Goal: Information Seeking & Learning: Learn about a topic

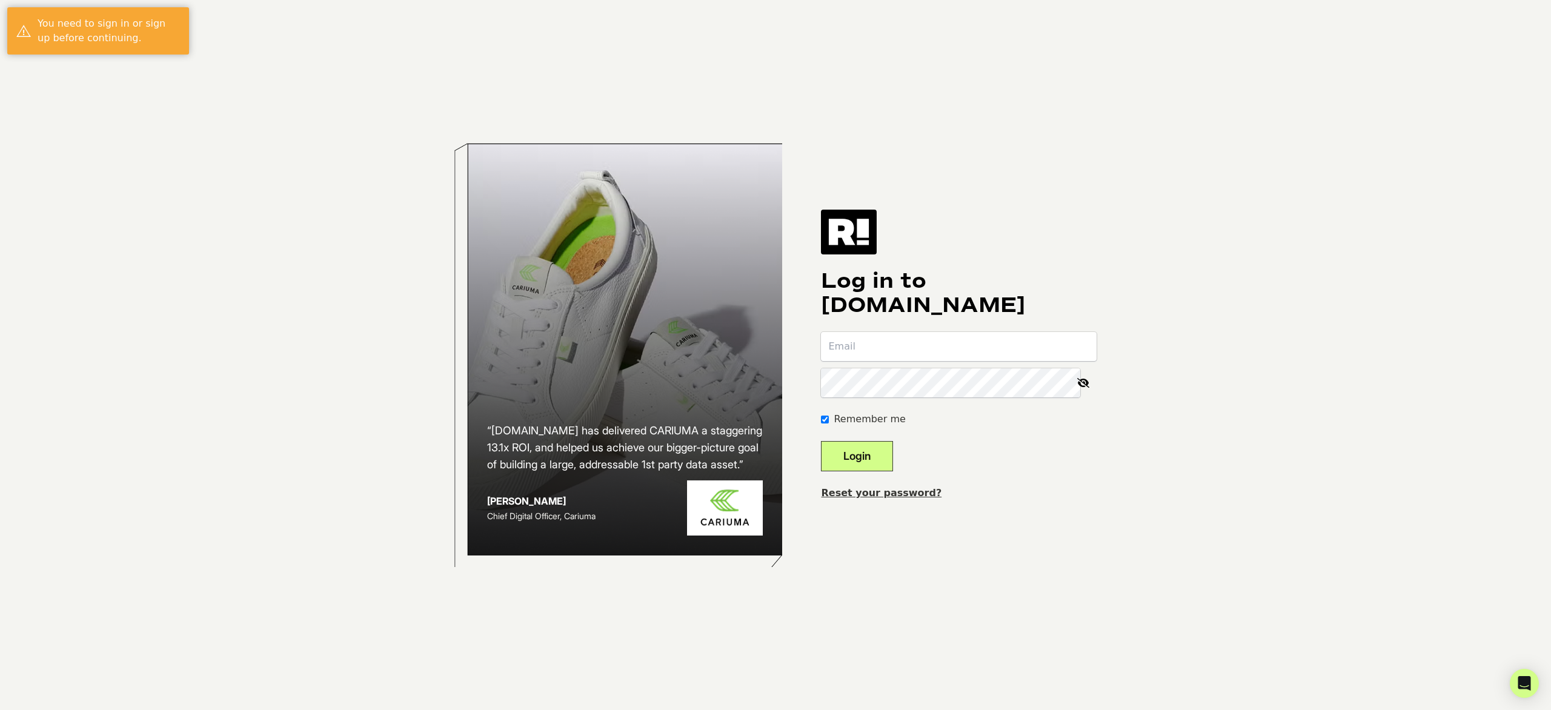
type input "[PERSON_NAME][EMAIL_ADDRESS][DOMAIN_NAME]"
click at [859, 457] on button "Login" at bounding box center [857, 456] width 72 height 30
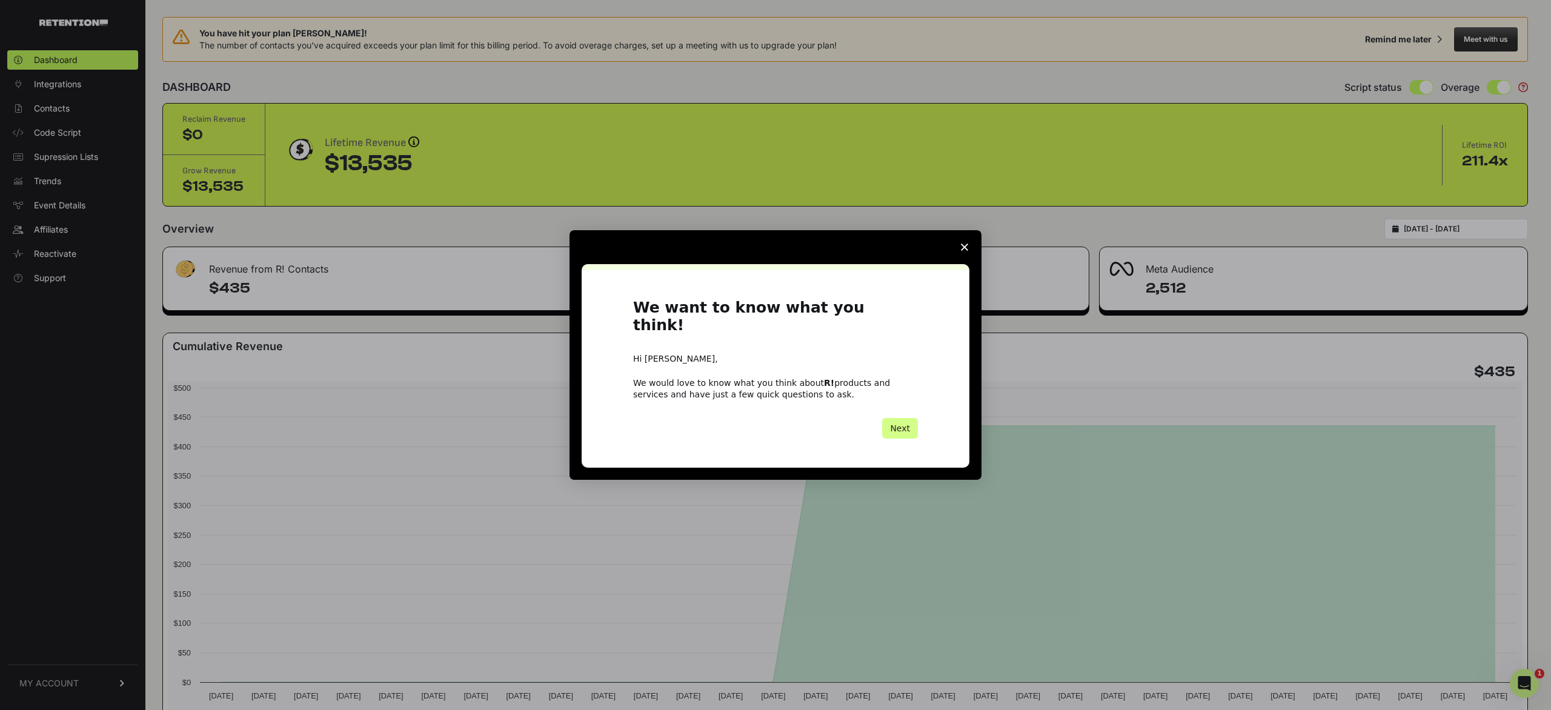
click at [965, 251] on icon "Close survey" at bounding box center [964, 247] width 7 height 7
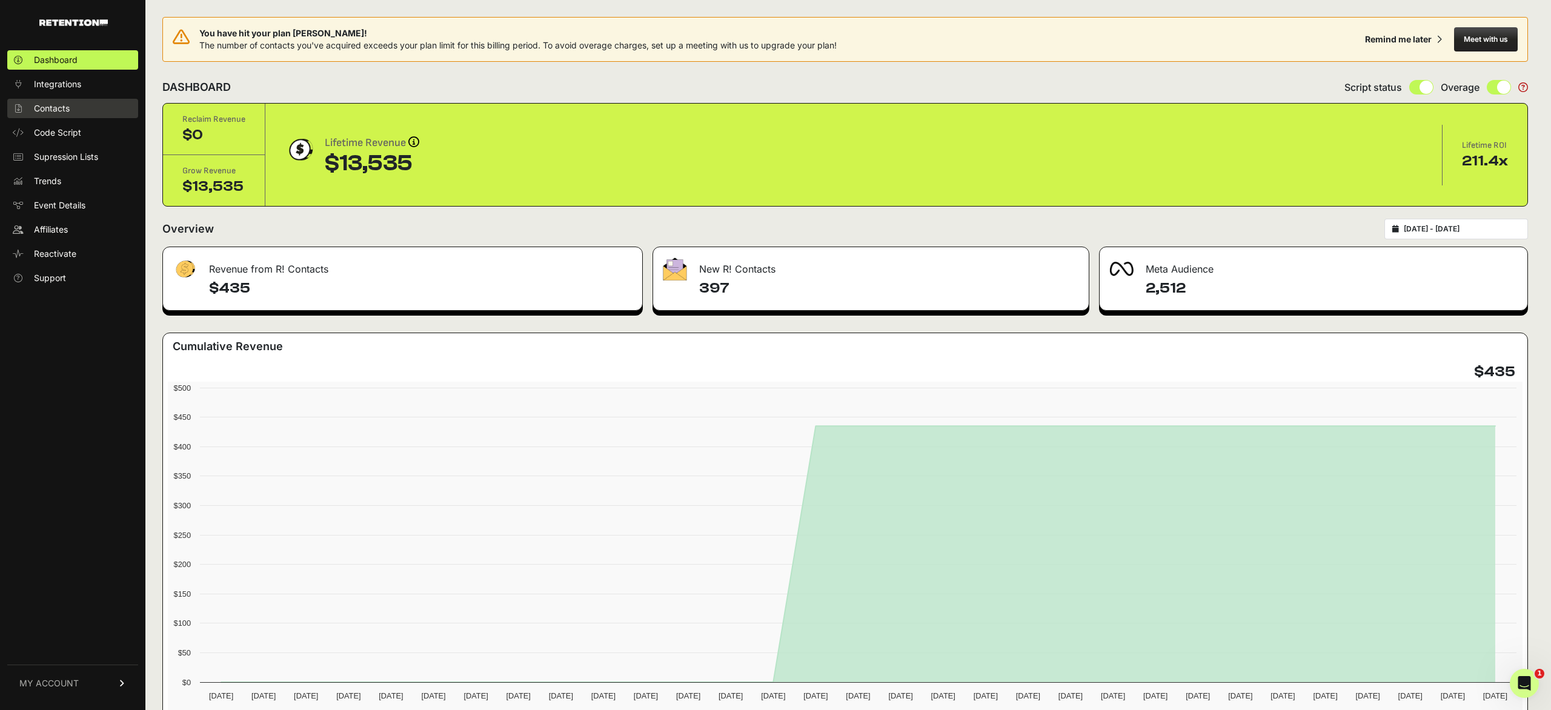
click at [46, 107] on span "Contacts" at bounding box center [52, 108] width 36 height 12
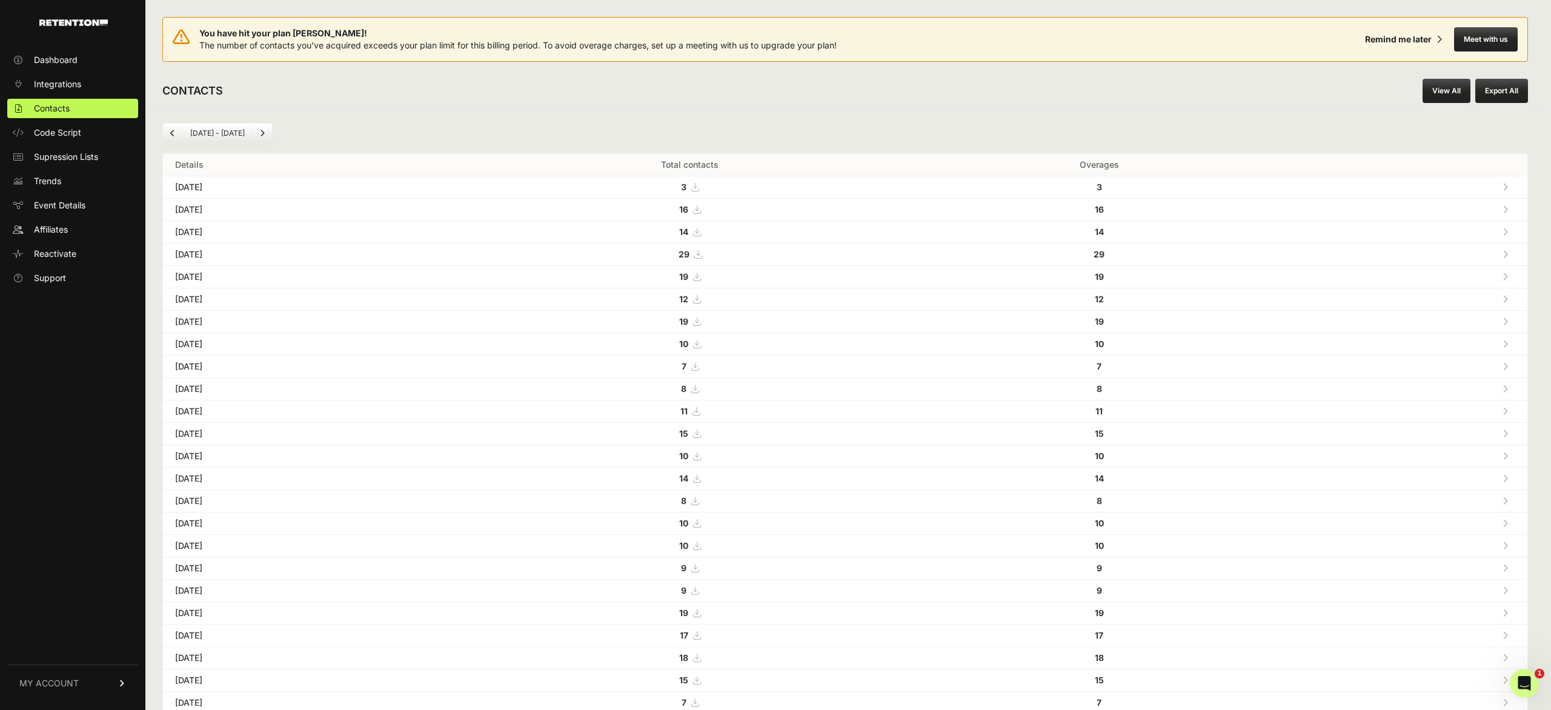
click at [1506, 252] on icon at bounding box center [1505, 254] width 5 height 8
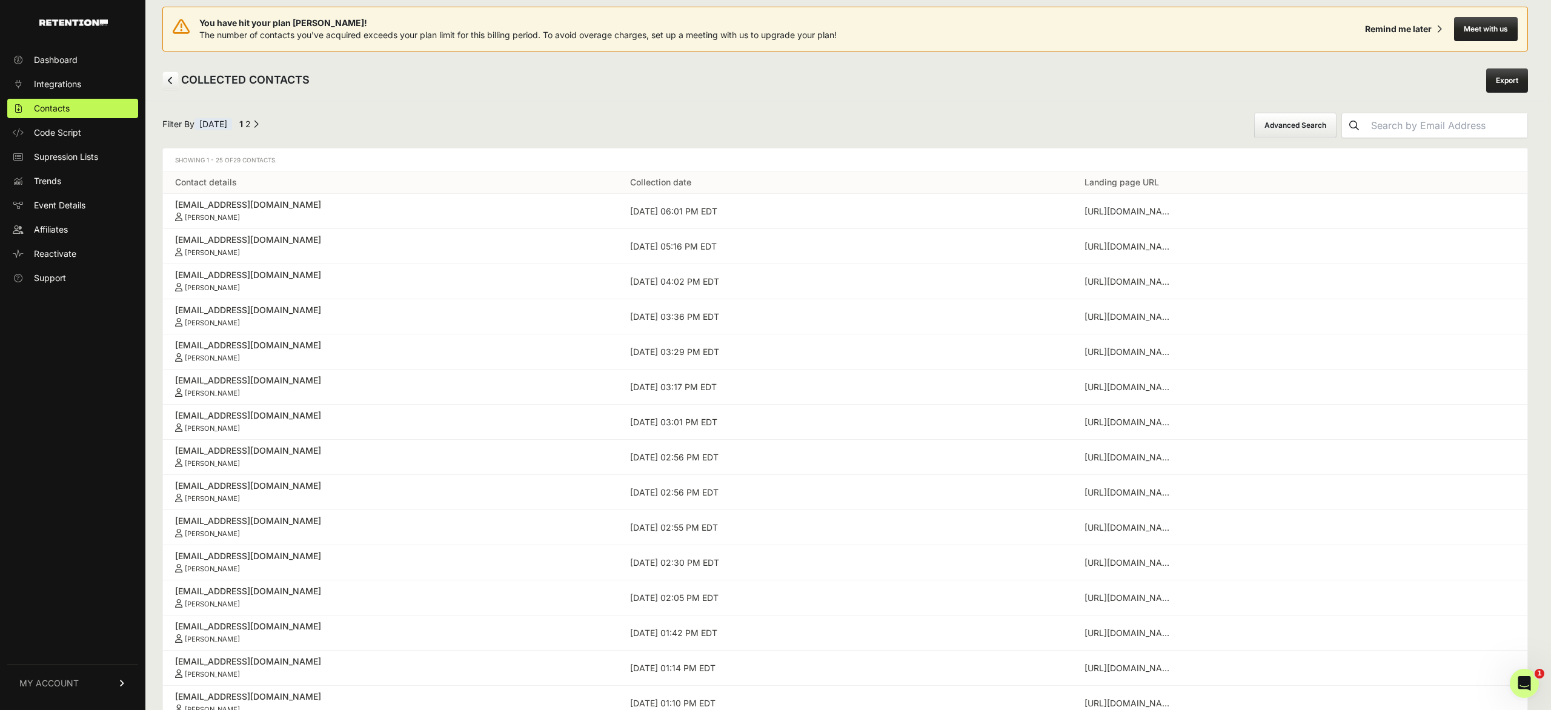
scroll to position [8, 0]
click at [170, 83] on icon at bounding box center [170, 82] width 5 height 8
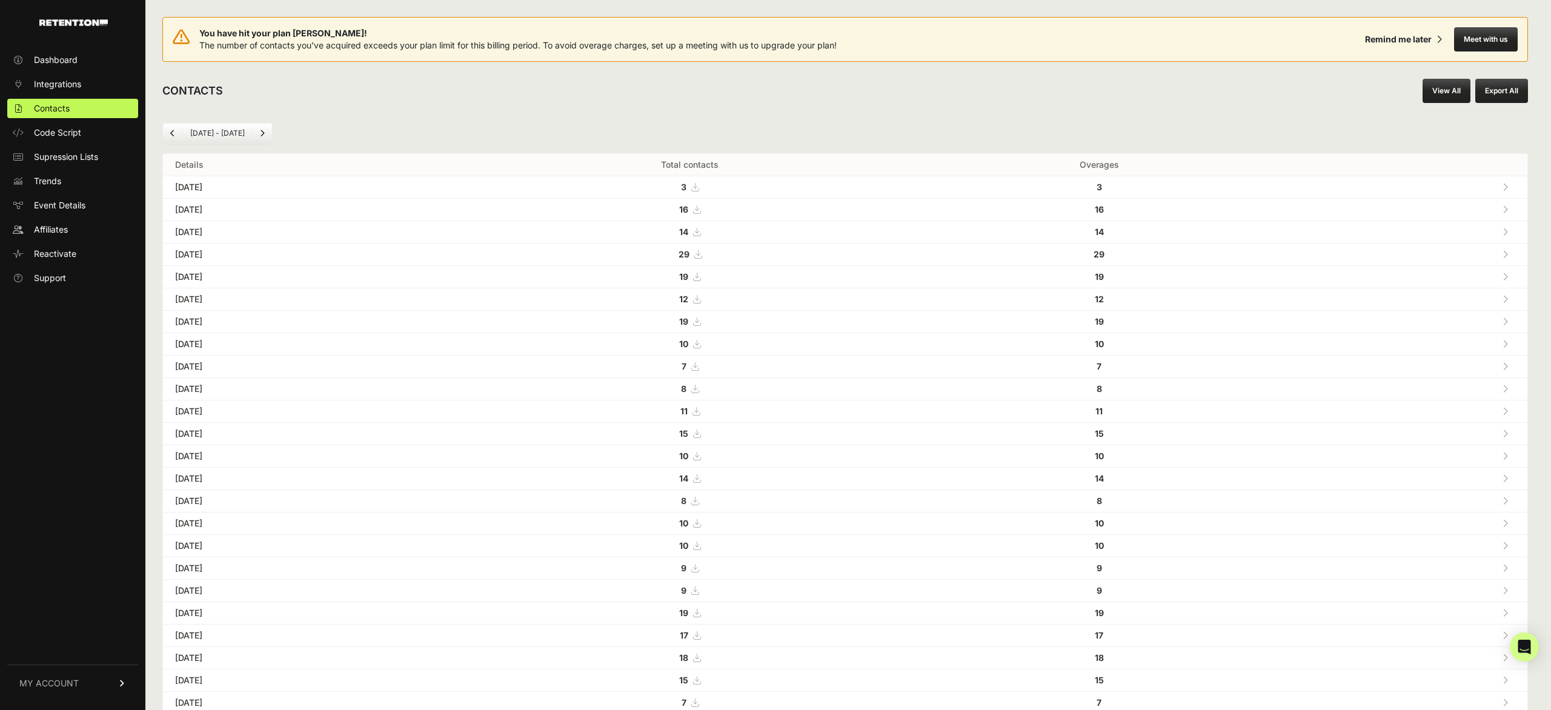
click at [1504, 182] on span at bounding box center [1505, 187] width 5 height 10
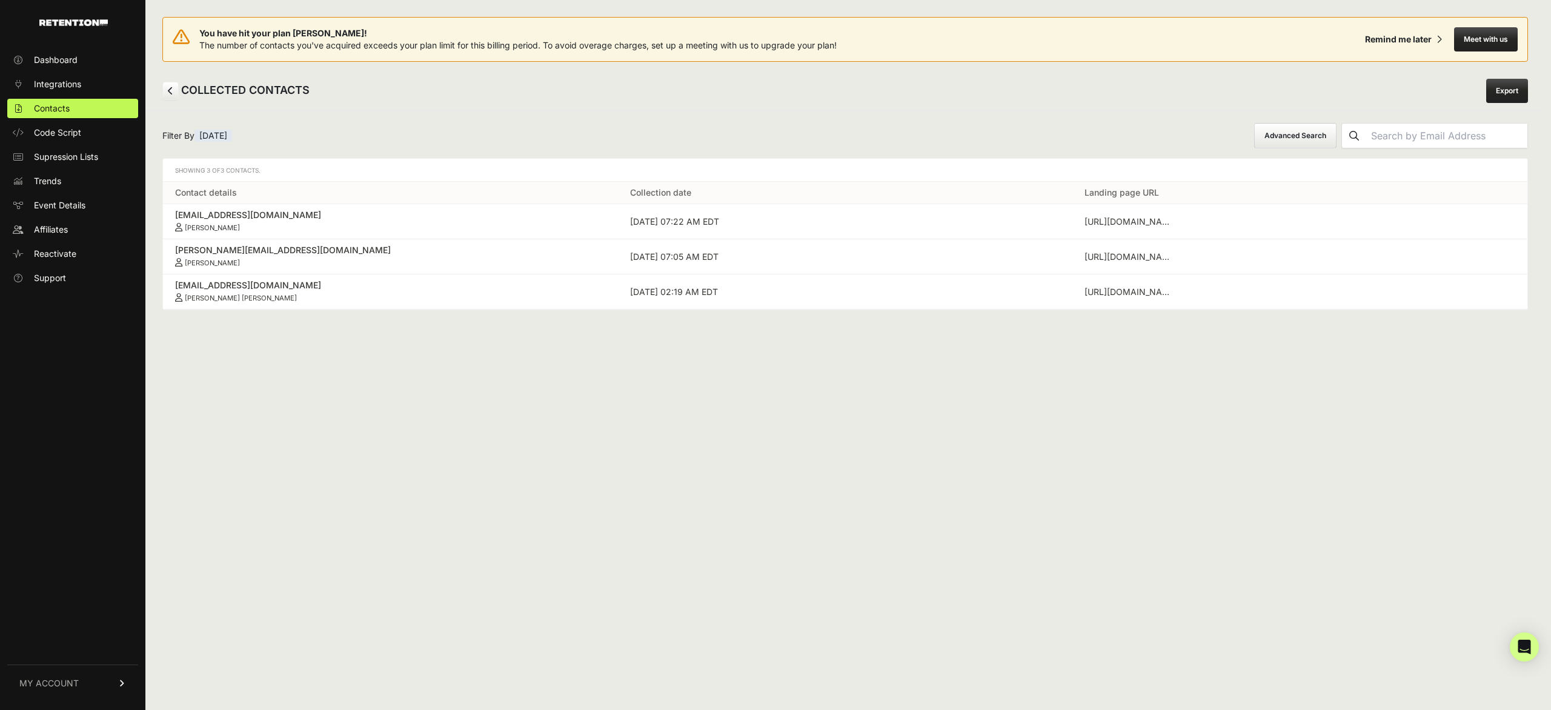
click at [201, 213] on div "[EMAIL_ADDRESS][DOMAIN_NAME]" at bounding box center [390, 215] width 431 height 12
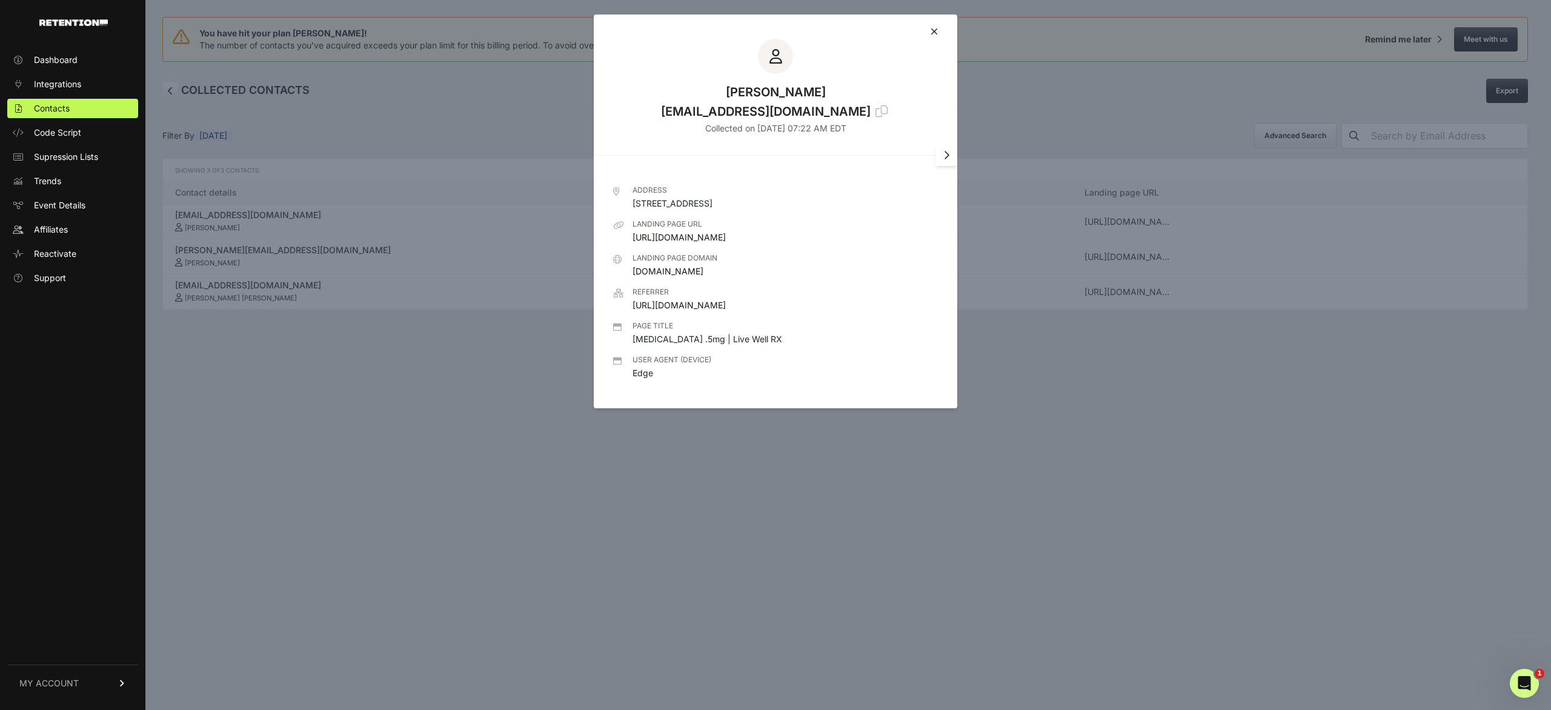
click at [933, 24] on link at bounding box center [934, 31] width 7 height 15
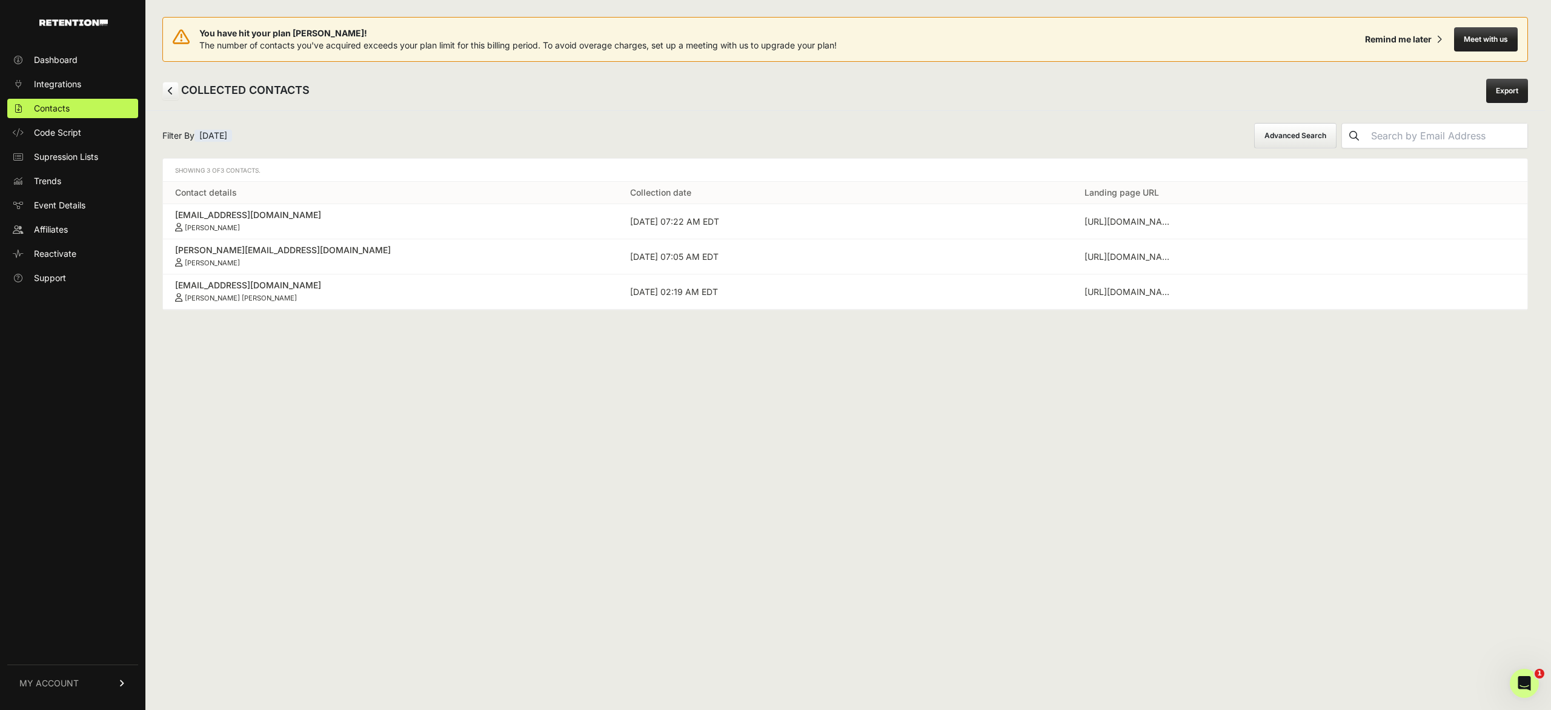
click at [221, 253] on div "[PERSON_NAME][EMAIL_ADDRESS][DOMAIN_NAME]" at bounding box center [390, 250] width 431 height 12
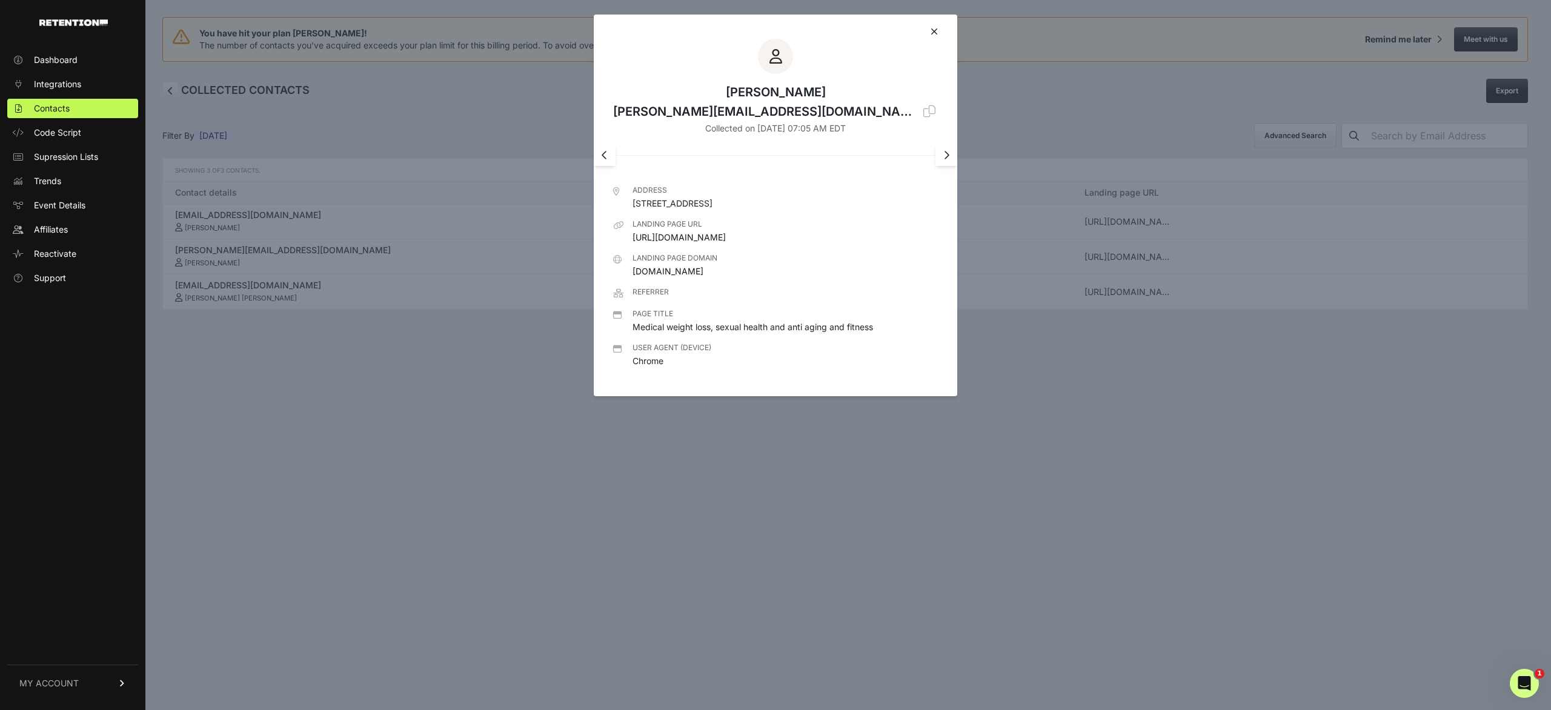
click at [938, 30] on icon at bounding box center [934, 32] width 7 height 10
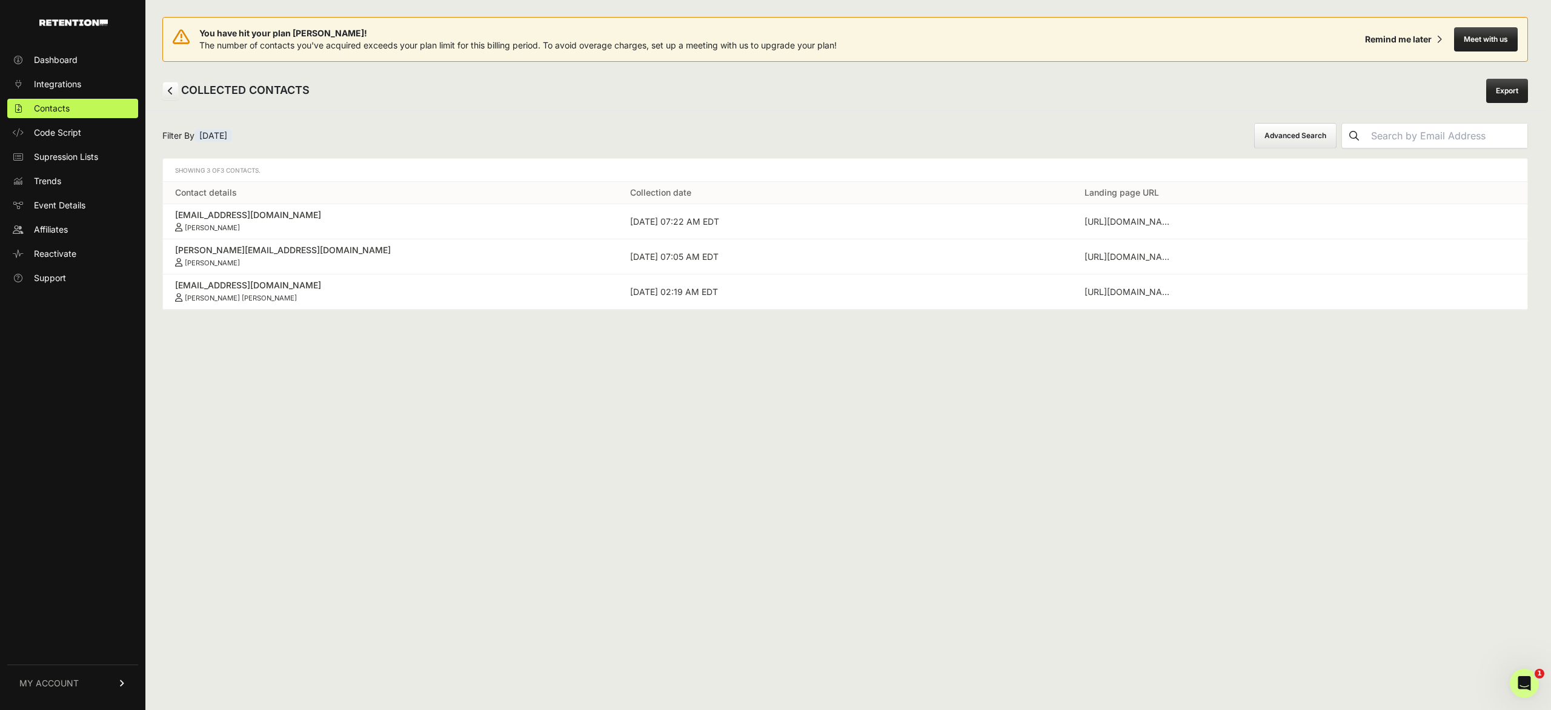
click at [204, 284] on div "gjoe32@hotmail.com" at bounding box center [390, 285] width 431 height 12
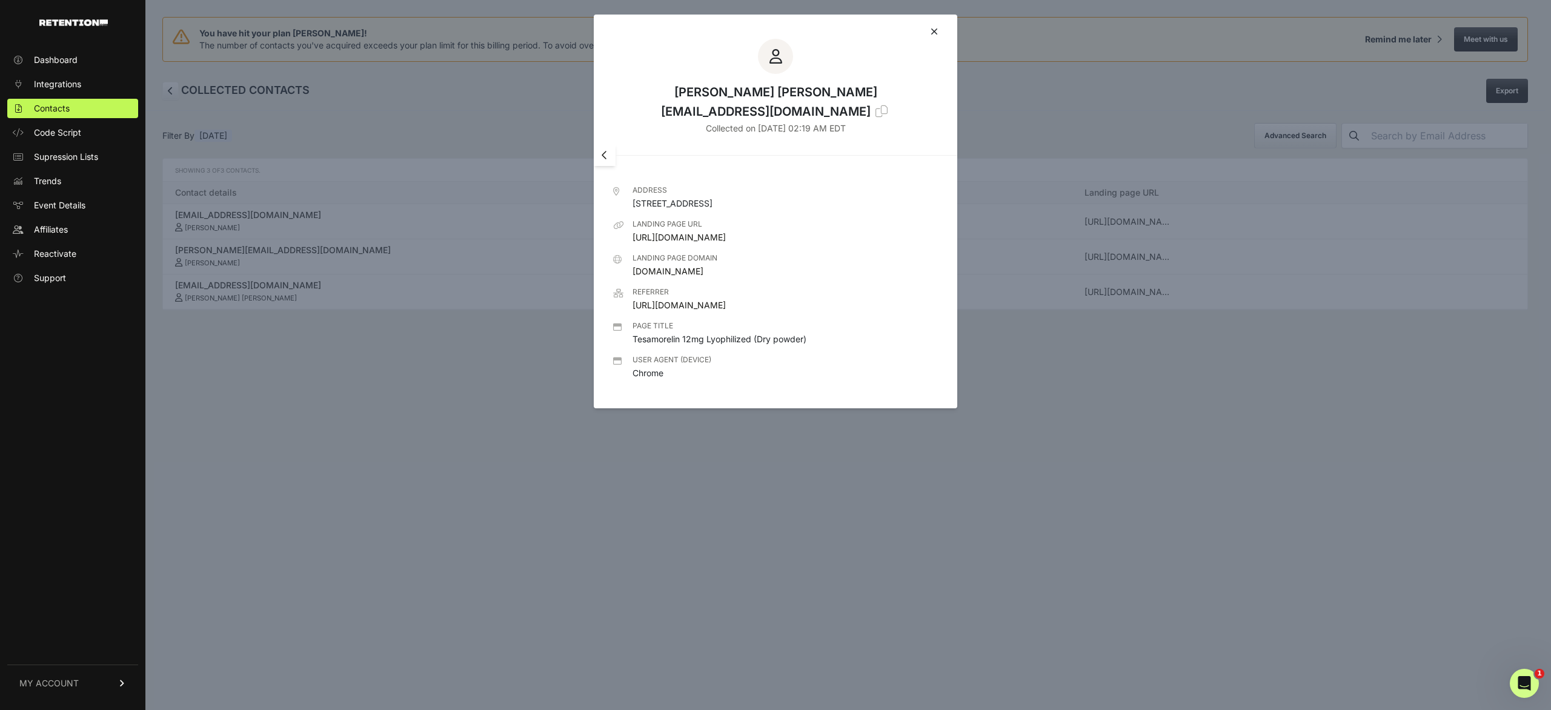
click at [933, 33] on icon at bounding box center [934, 32] width 7 height 10
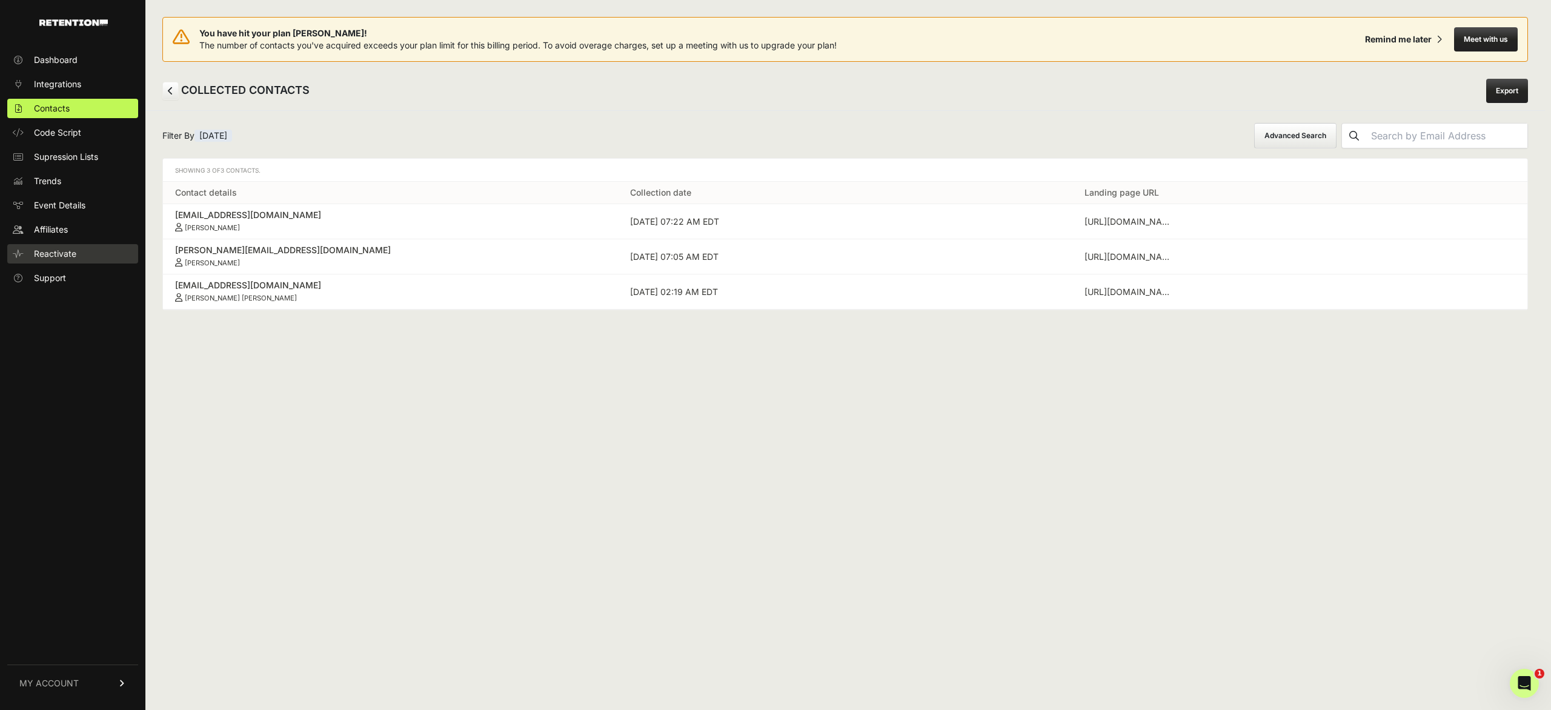
click at [53, 254] on span "Reactivate" at bounding box center [55, 254] width 42 height 12
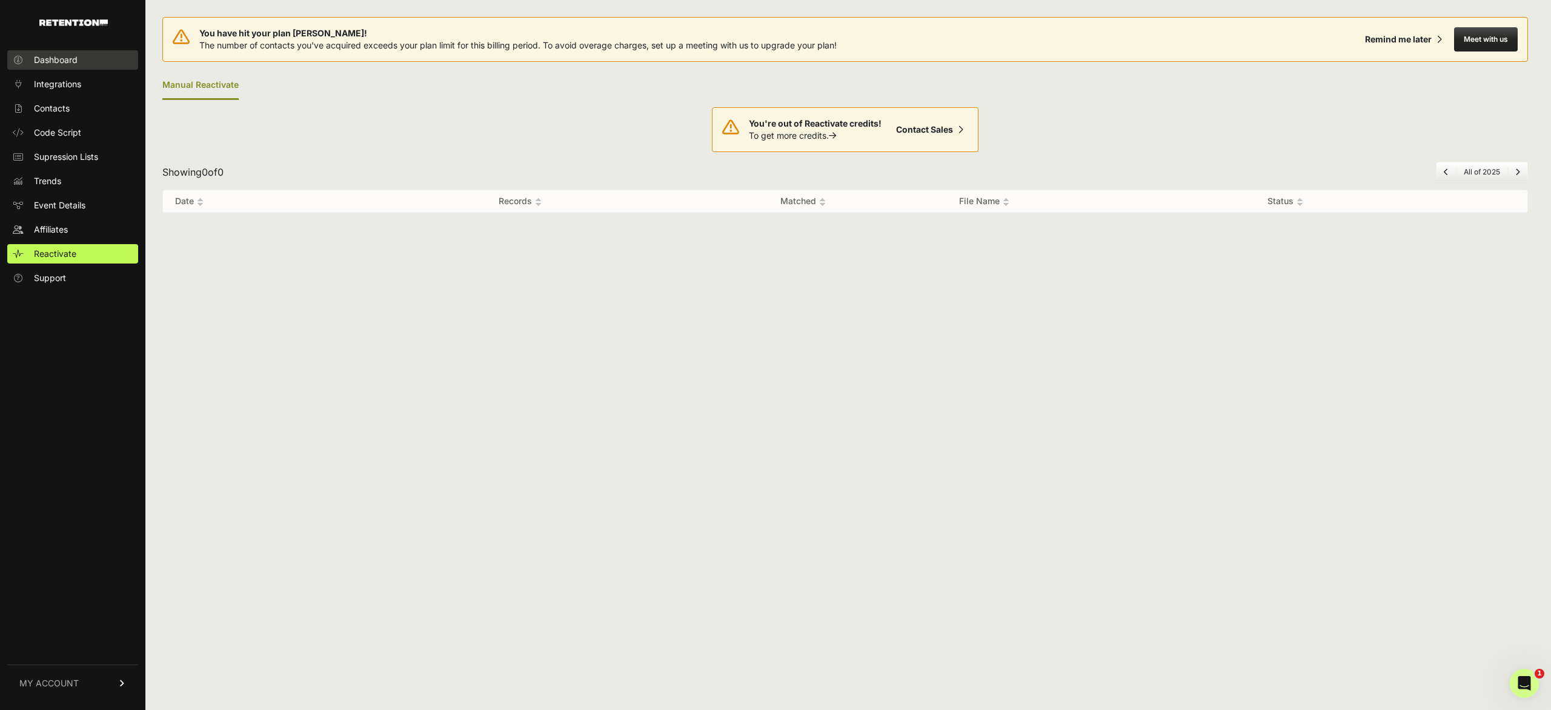
click at [56, 62] on span "Dashboard" at bounding box center [56, 60] width 44 height 12
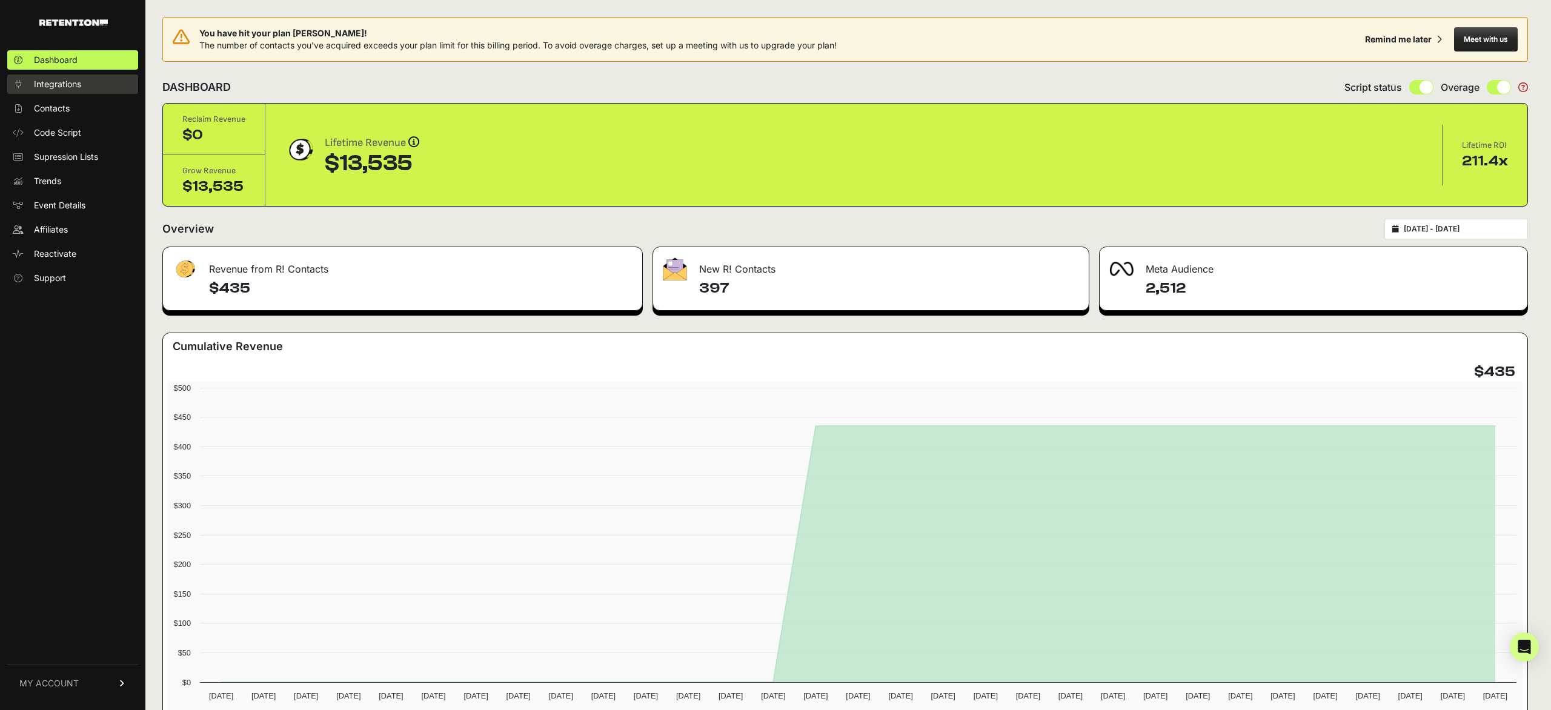
click at [59, 86] on span "Integrations" at bounding box center [57, 84] width 47 height 12
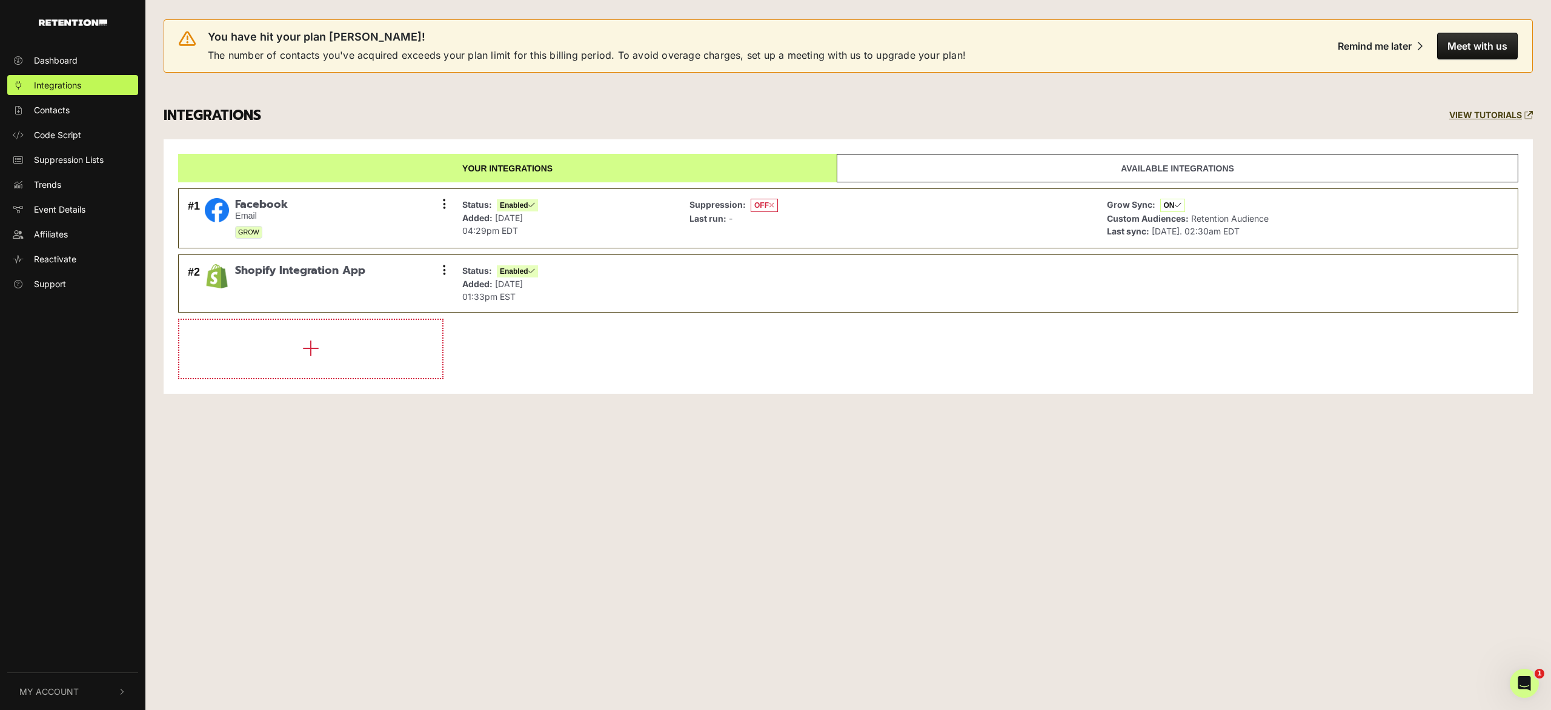
click at [50, 690] on span "My Account" at bounding box center [48, 691] width 59 height 13
click at [69, 565] on span "Account Details" at bounding box center [65, 562] width 62 height 13
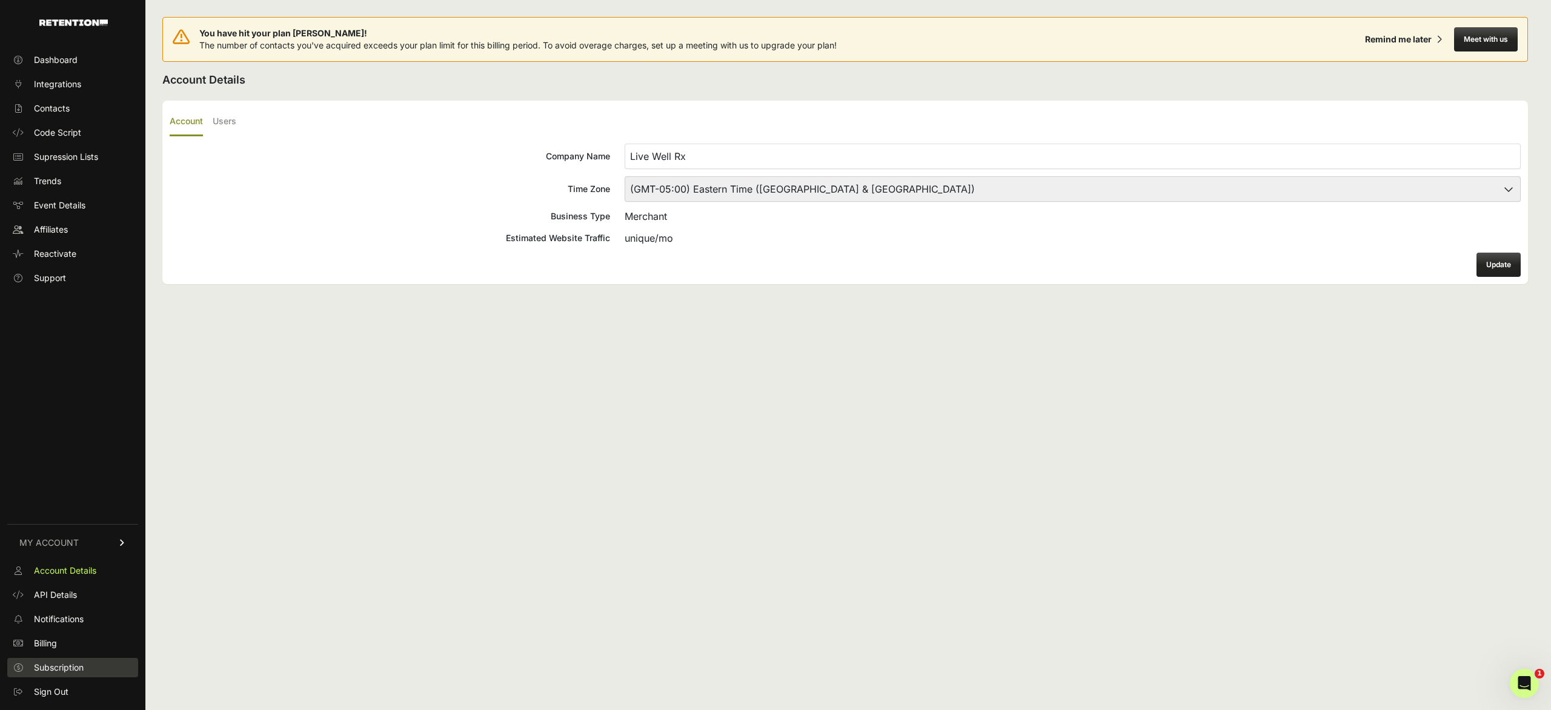
click at [60, 665] on span "Subscription" at bounding box center [59, 668] width 50 height 12
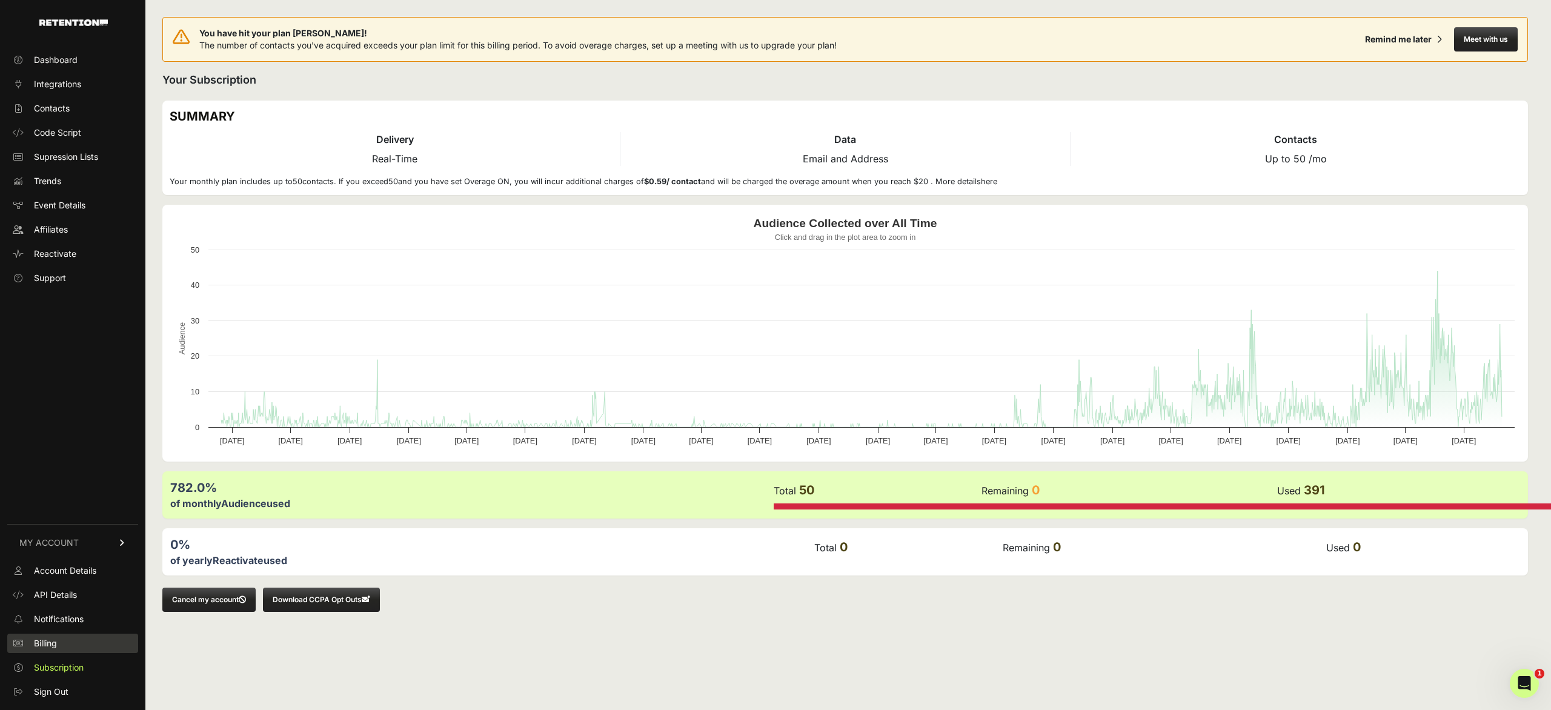
click at [47, 645] on span "Billing" at bounding box center [45, 644] width 23 height 12
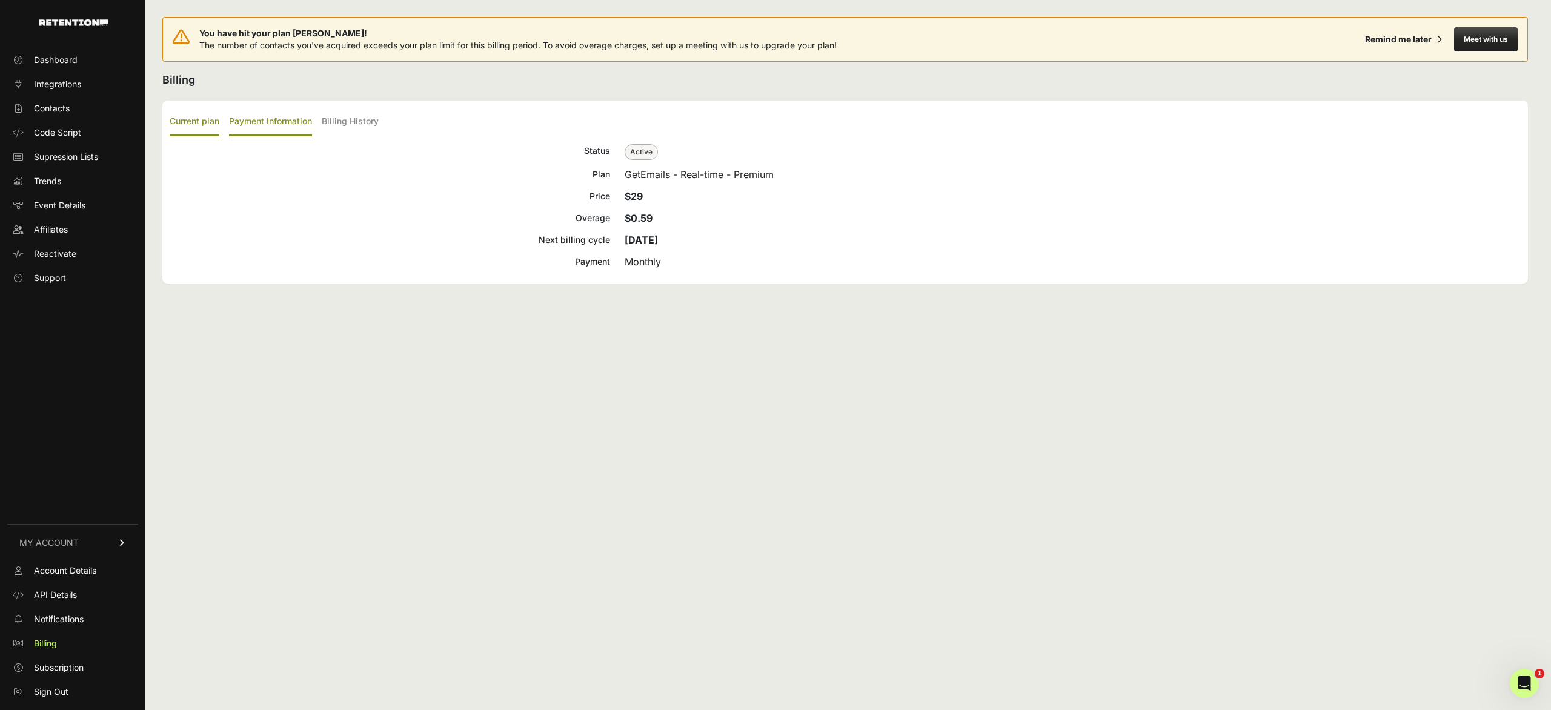
click at [265, 116] on label "Payment Information" at bounding box center [270, 122] width 83 height 28
click at [0, 0] on input "Payment Information" at bounding box center [0, 0] width 0 height 0
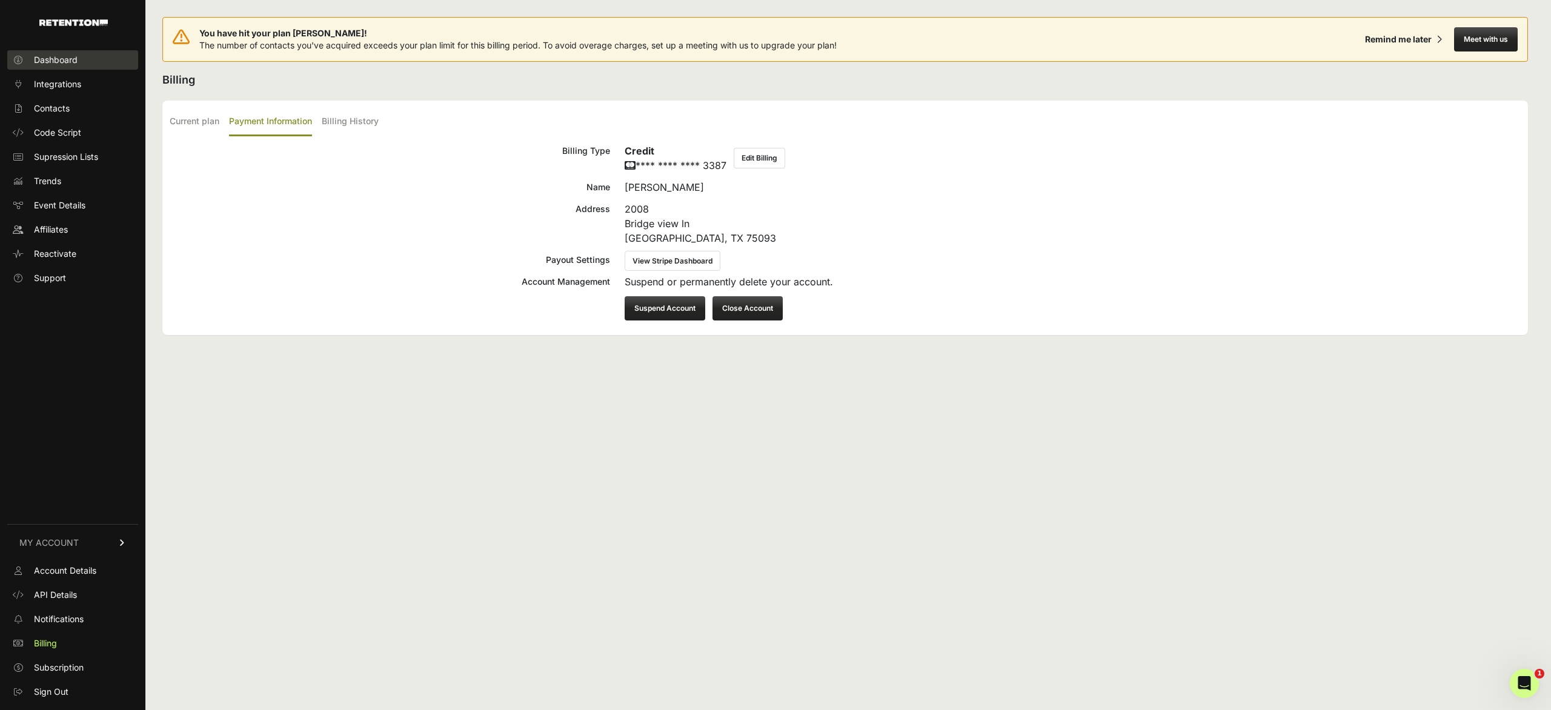
click at [50, 61] on span "Dashboard" at bounding box center [56, 60] width 44 height 12
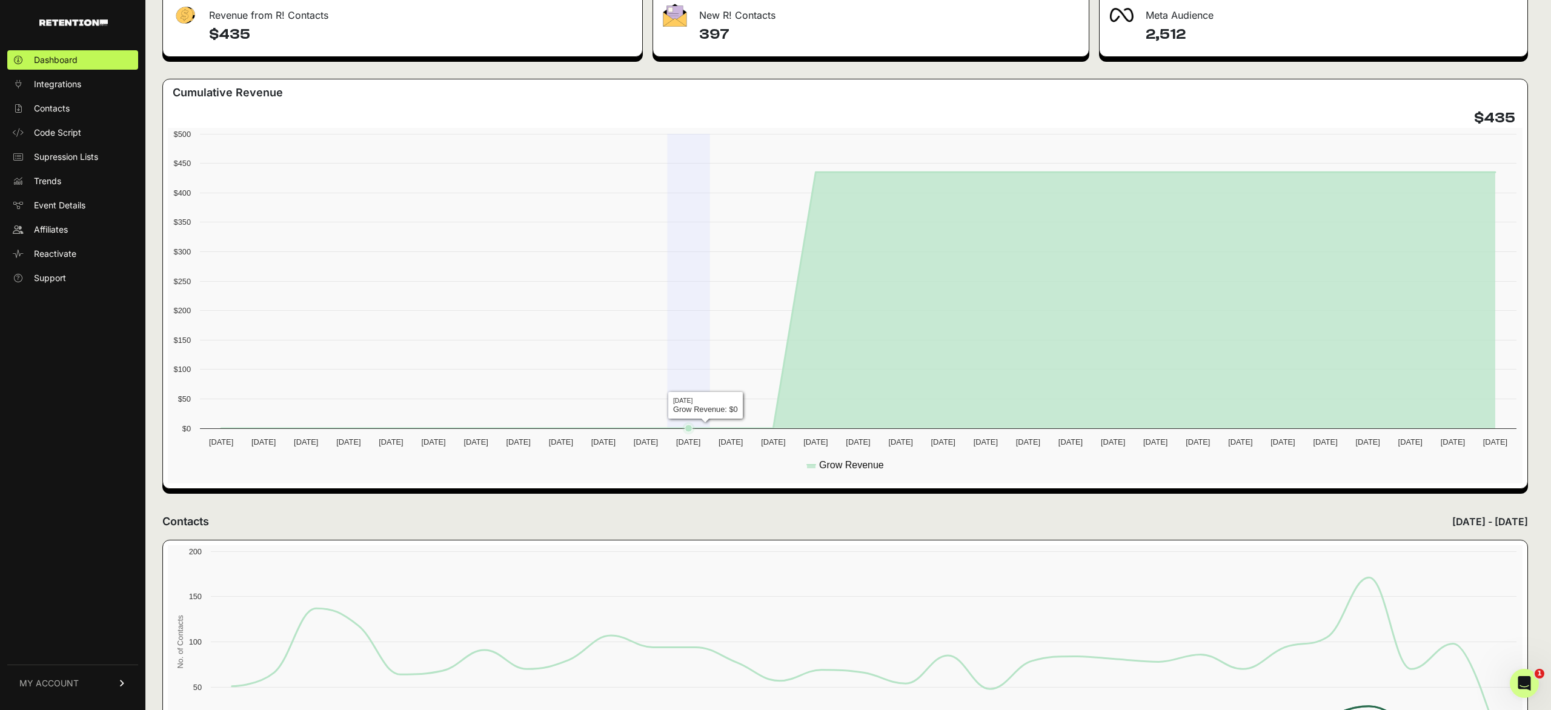
scroll to position [207, 0]
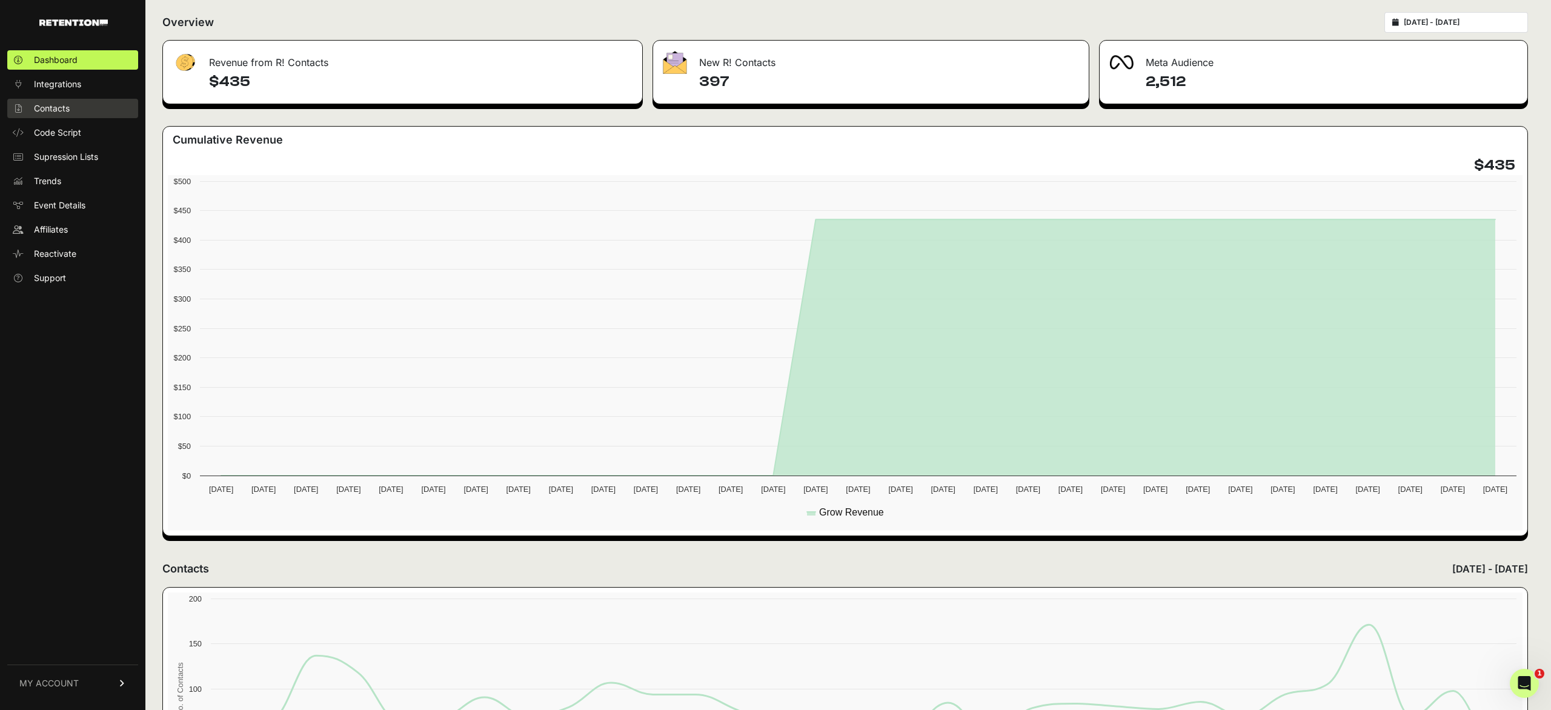
click at [50, 108] on span "Contacts" at bounding box center [52, 108] width 36 height 12
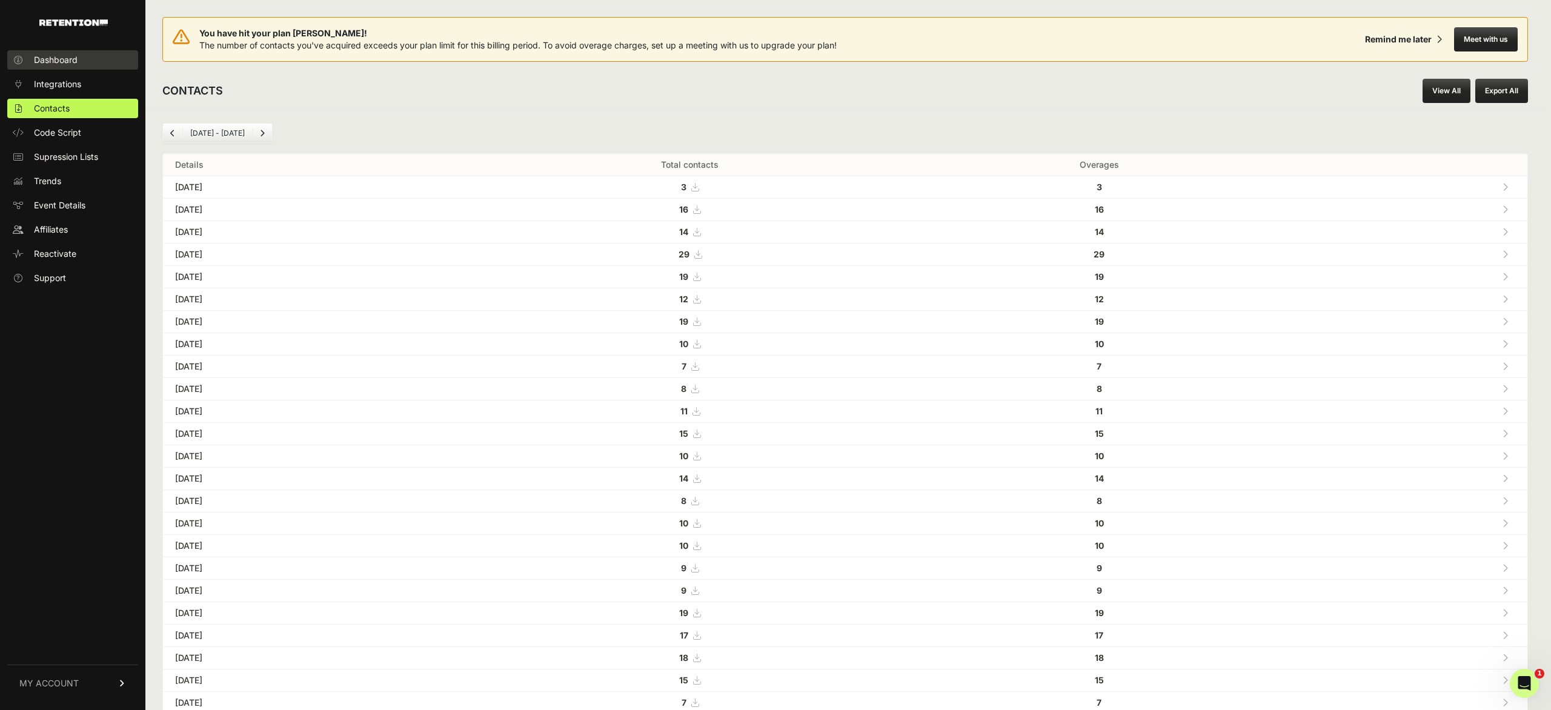
click at [56, 63] on span "Dashboard" at bounding box center [56, 60] width 44 height 12
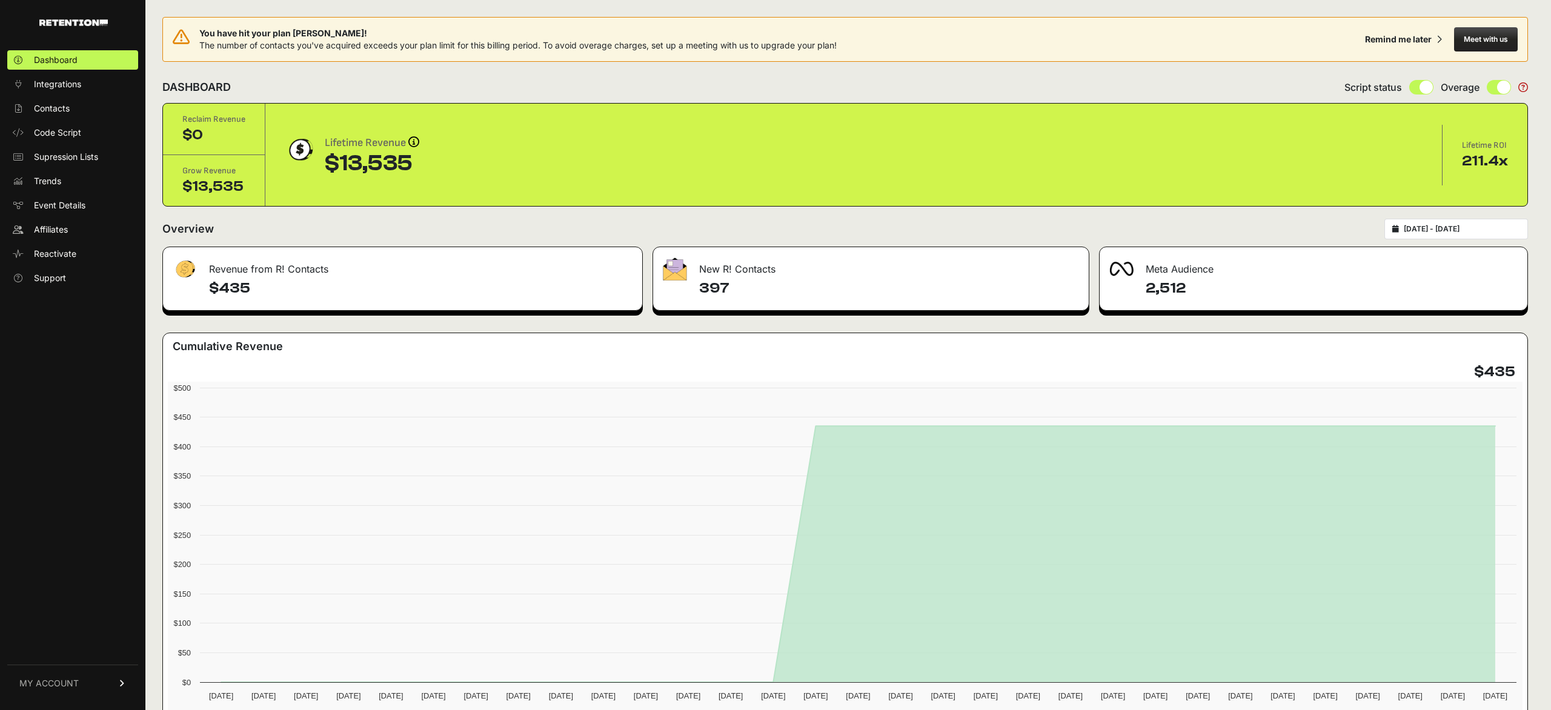
click at [1178, 276] on div "Meta Audience" at bounding box center [1314, 265] width 428 height 36
click at [1447, 230] on input "[DATE] - [DATE]" at bounding box center [1462, 229] width 116 height 10
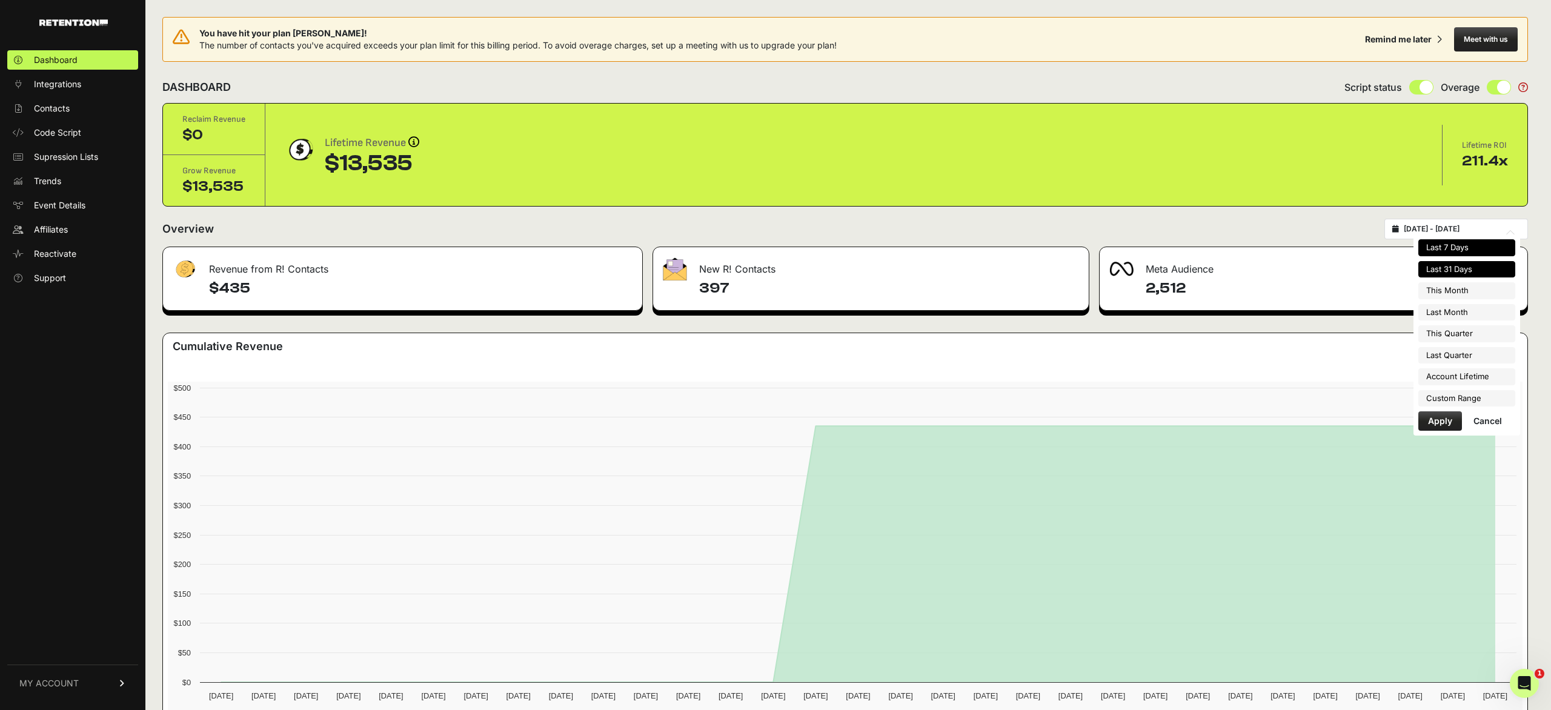
click at [1444, 248] on li "Last 7 Days" at bounding box center [1467, 247] width 97 height 17
type input "2025-08-23 - 2025-08-29"
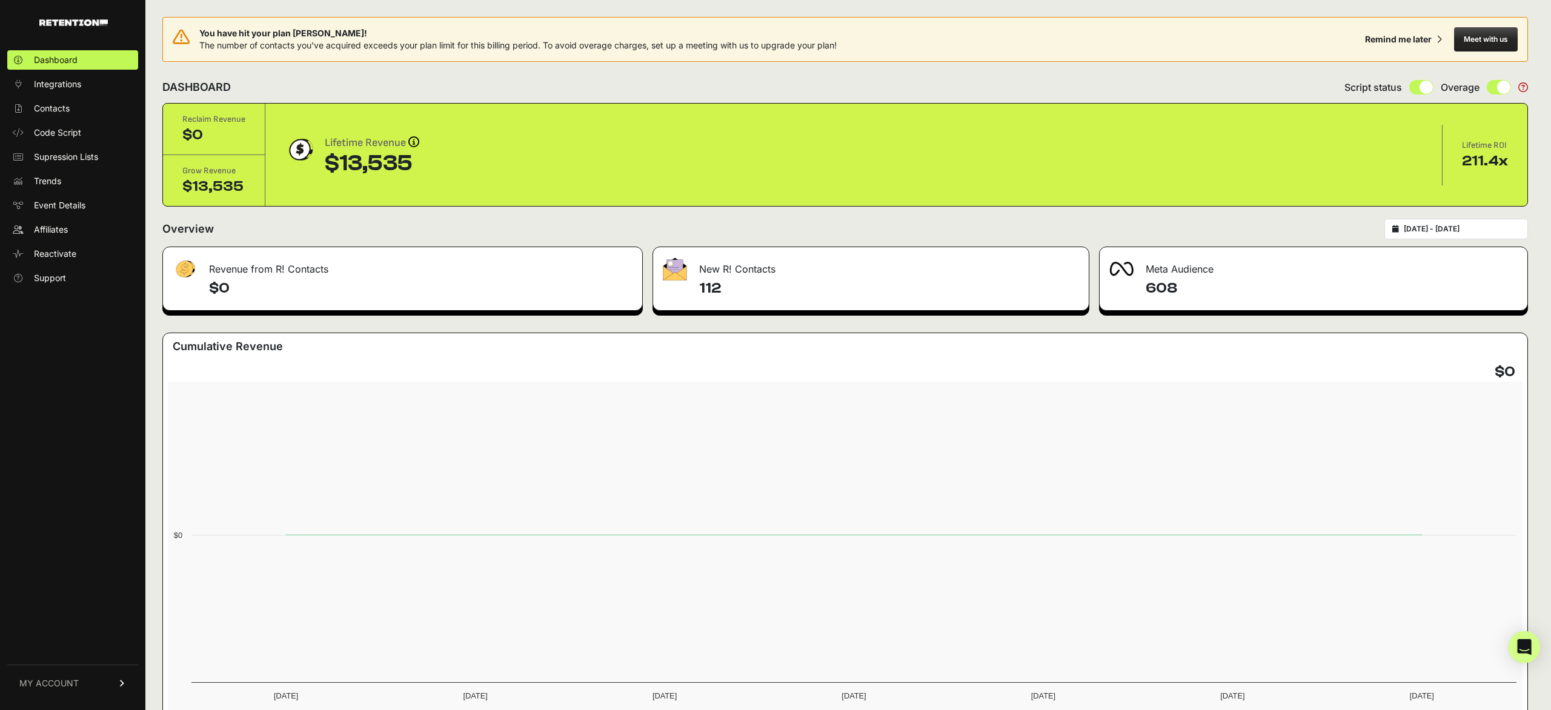
click at [1526, 647] on icon "Open Intercom Messenger" at bounding box center [1524, 647] width 14 height 16
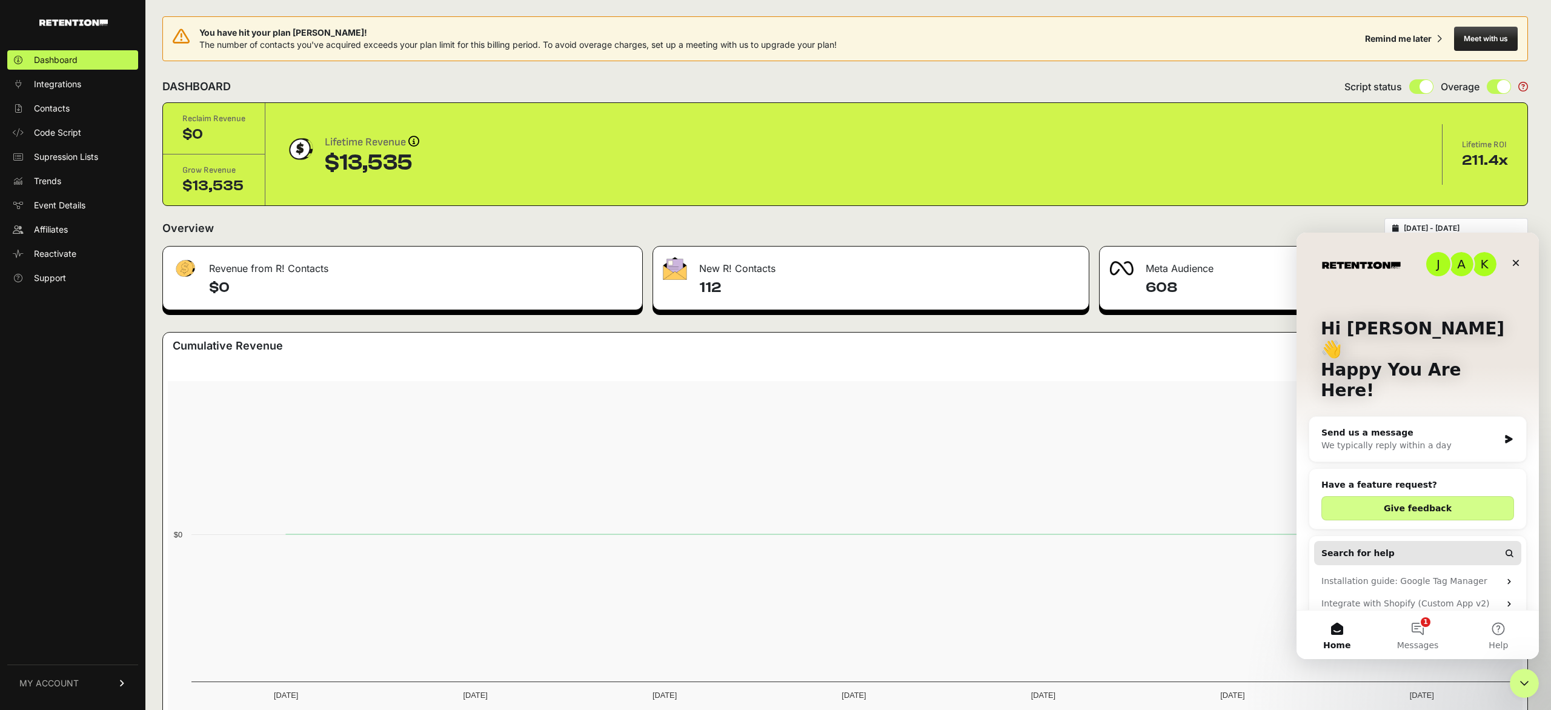
click at [1356, 547] on span "Search for help" at bounding box center [1358, 553] width 73 height 13
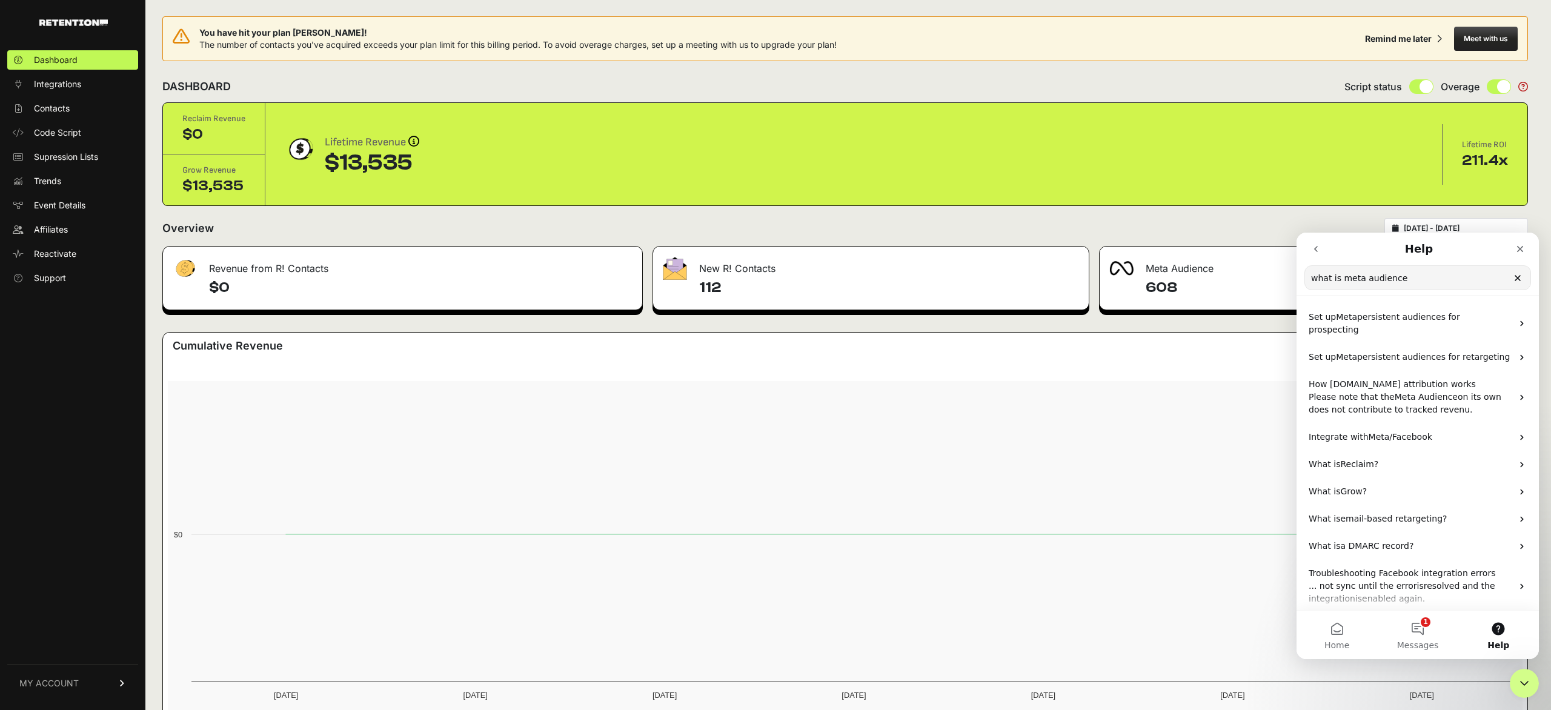
type input "what is meta audience"
click at [1356, 459] on span "Reclaim?" at bounding box center [1360, 464] width 38 height 10
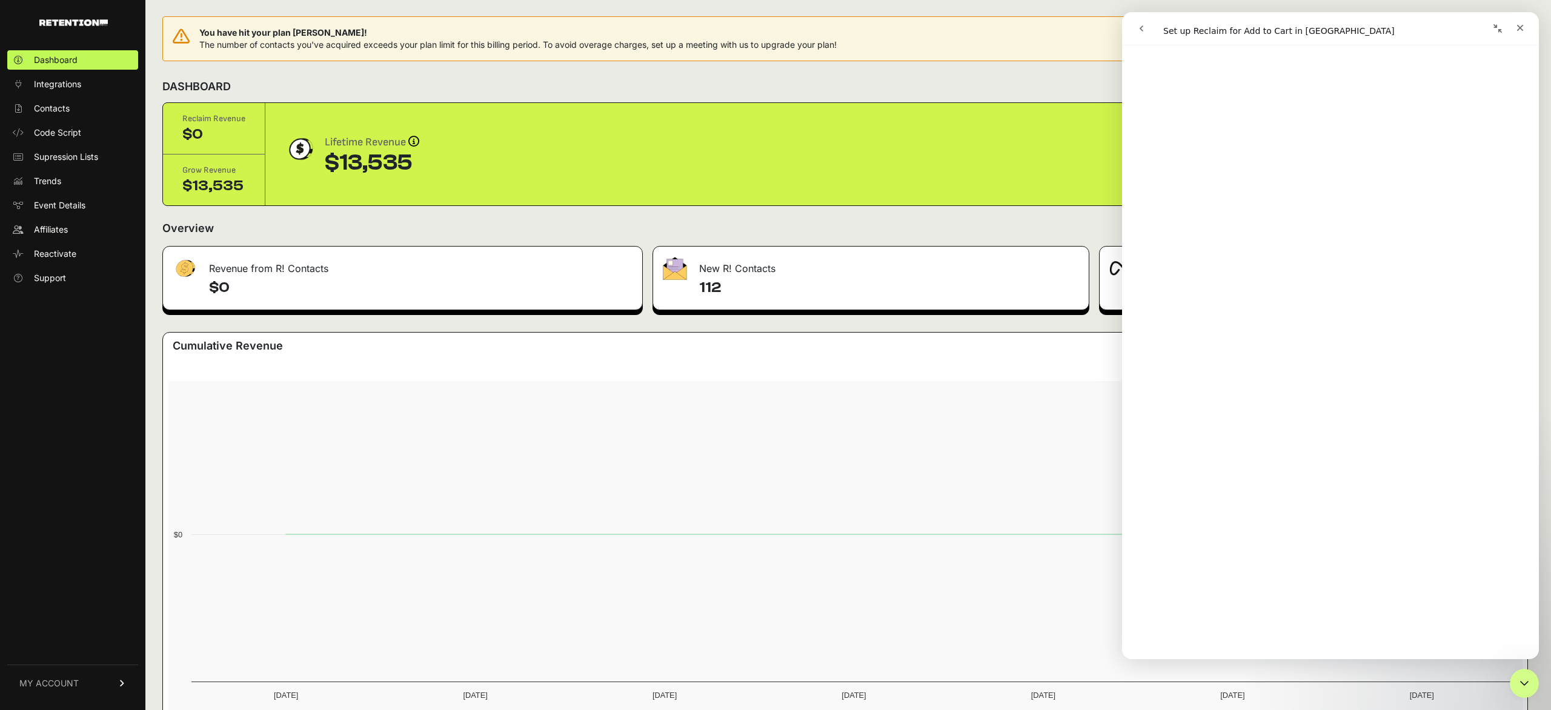
scroll to position [191, 0]
click at [1139, 30] on icon "go back" at bounding box center [1142, 29] width 10 height 10
click at [1516, 27] on icon "Close" at bounding box center [1521, 28] width 10 height 10
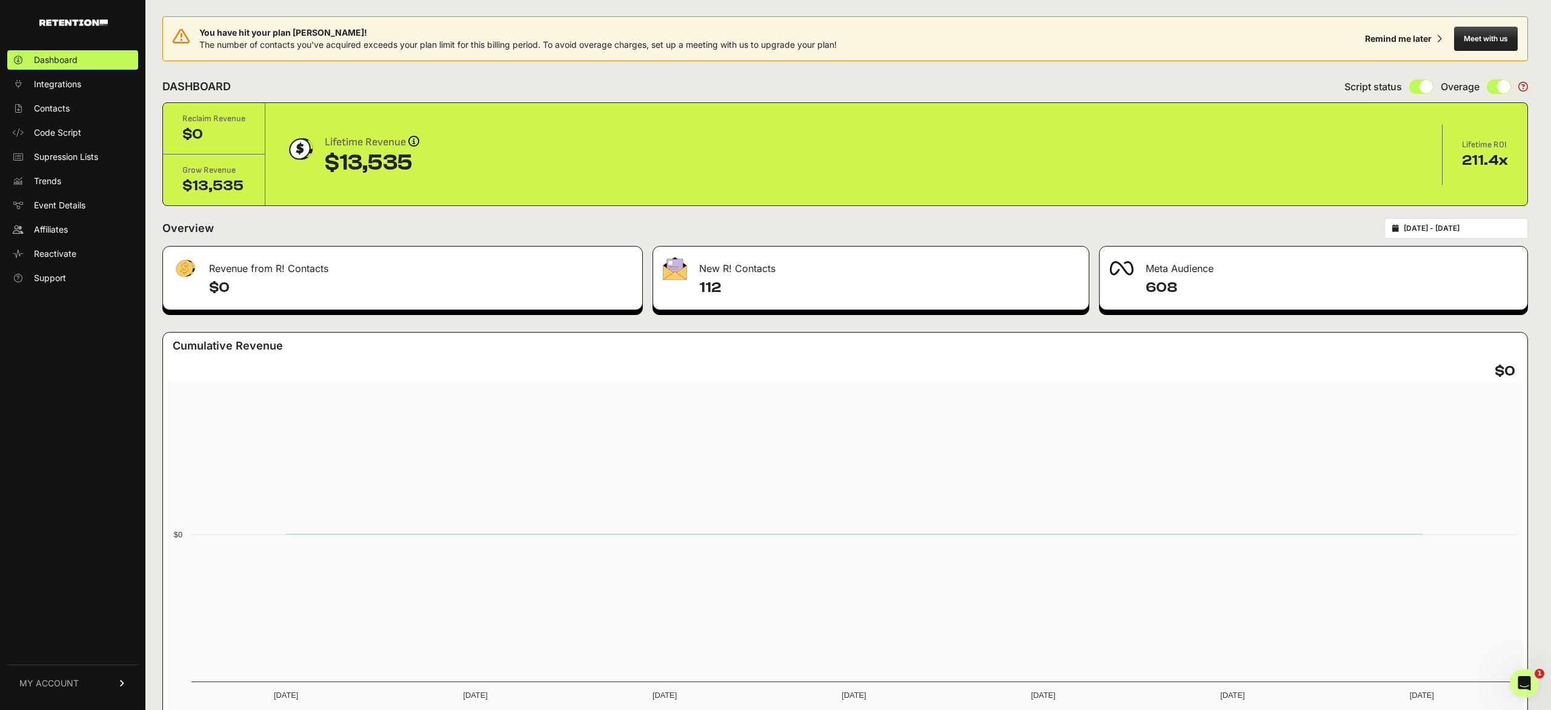
scroll to position [0, 0]
click at [1454, 230] on input "2025-08-23 - 2025-08-29" at bounding box center [1462, 229] width 116 height 10
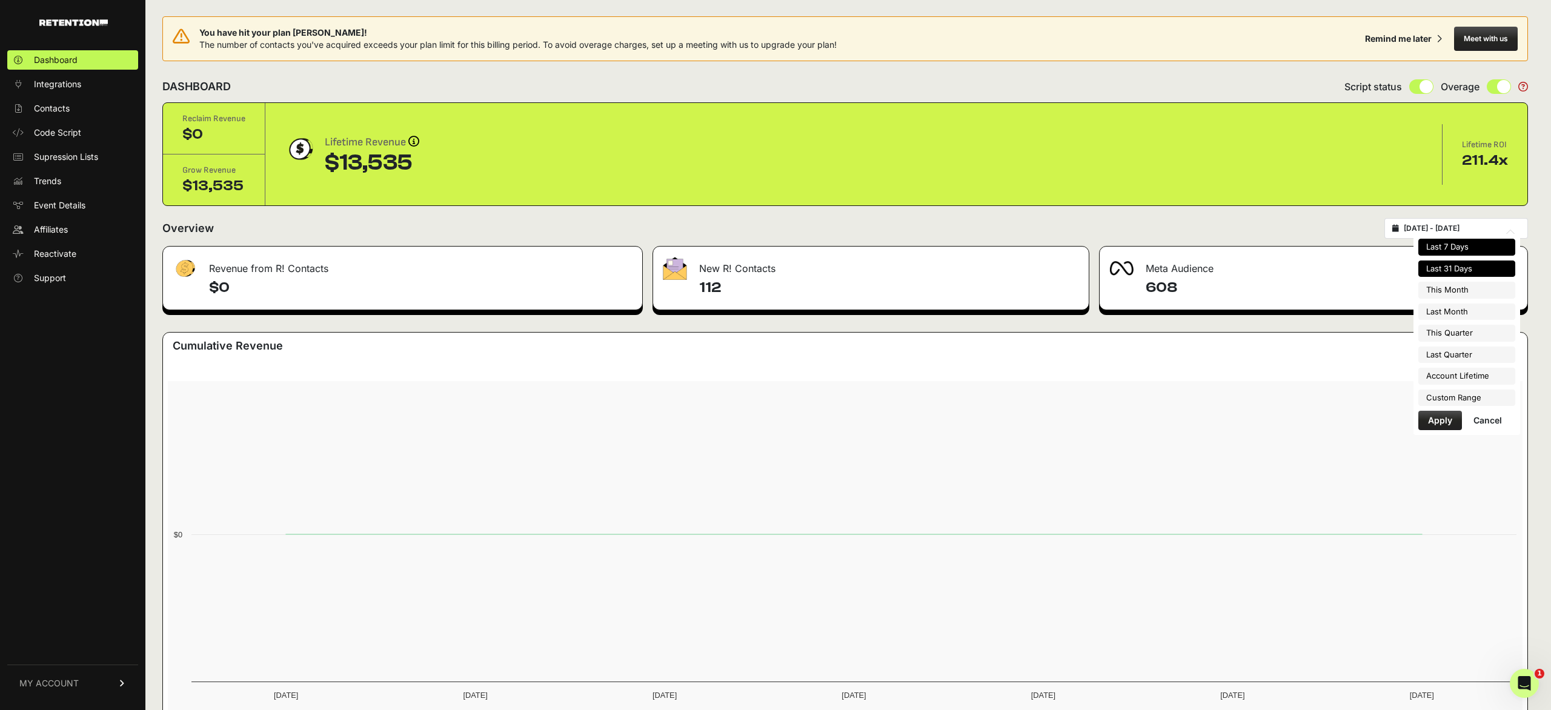
click at [1454, 261] on li "Last 31 Days" at bounding box center [1467, 269] width 97 height 17
type input "[DATE] - [DATE]"
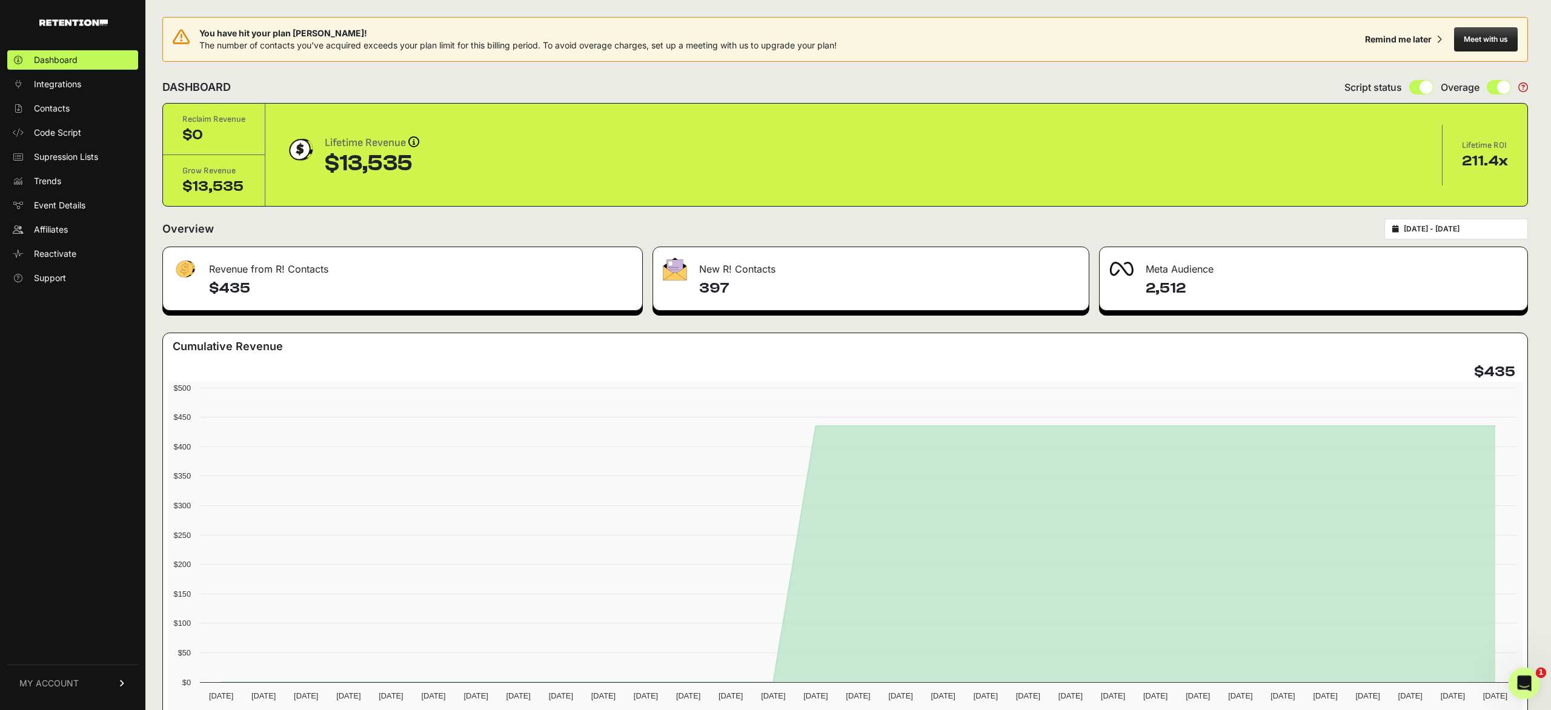
click at [1524, 679] on icon "Open Intercom Messenger" at bounding box center [1523, 682] width 20 height 20
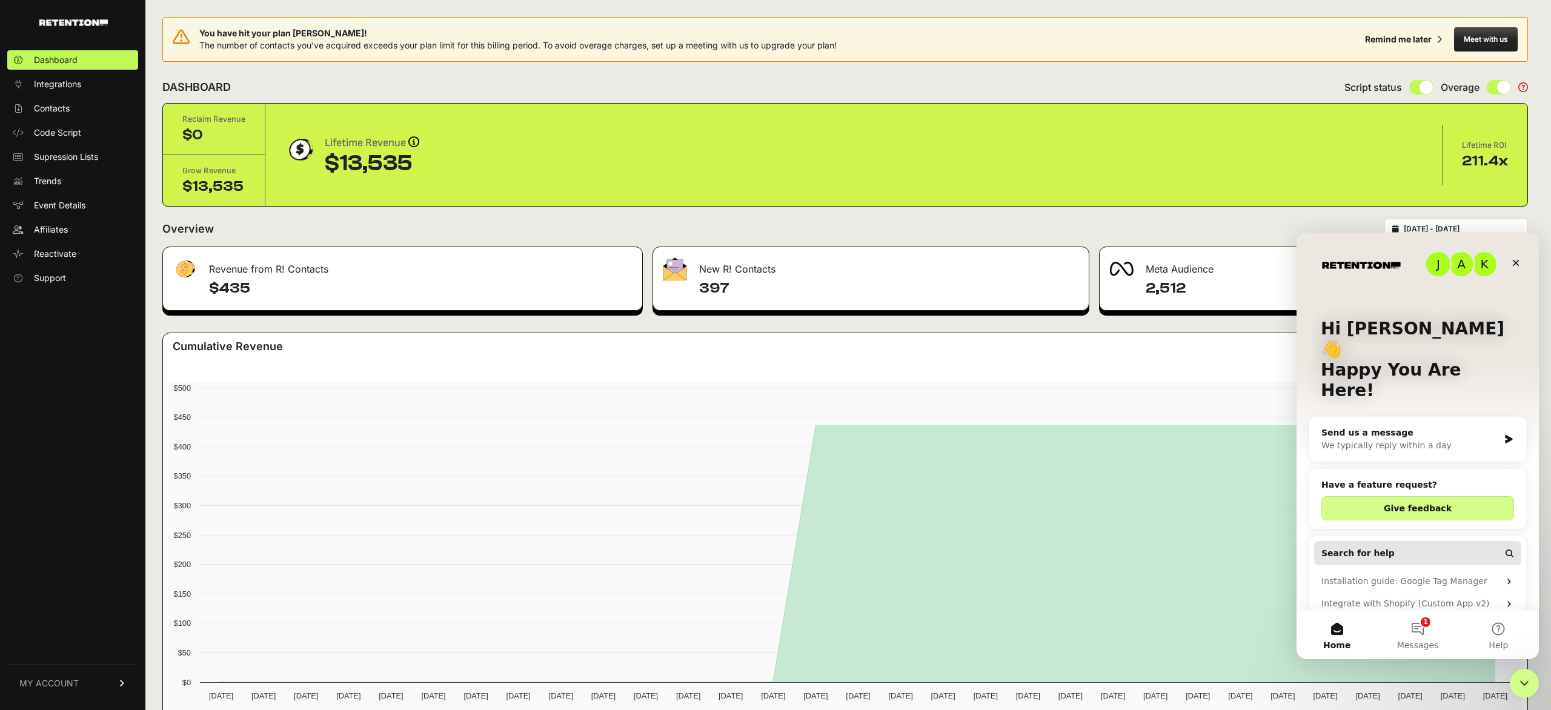
click at [1376, 547] on span "Search for help" at bounding box center [1358, 553] width 73 height 13
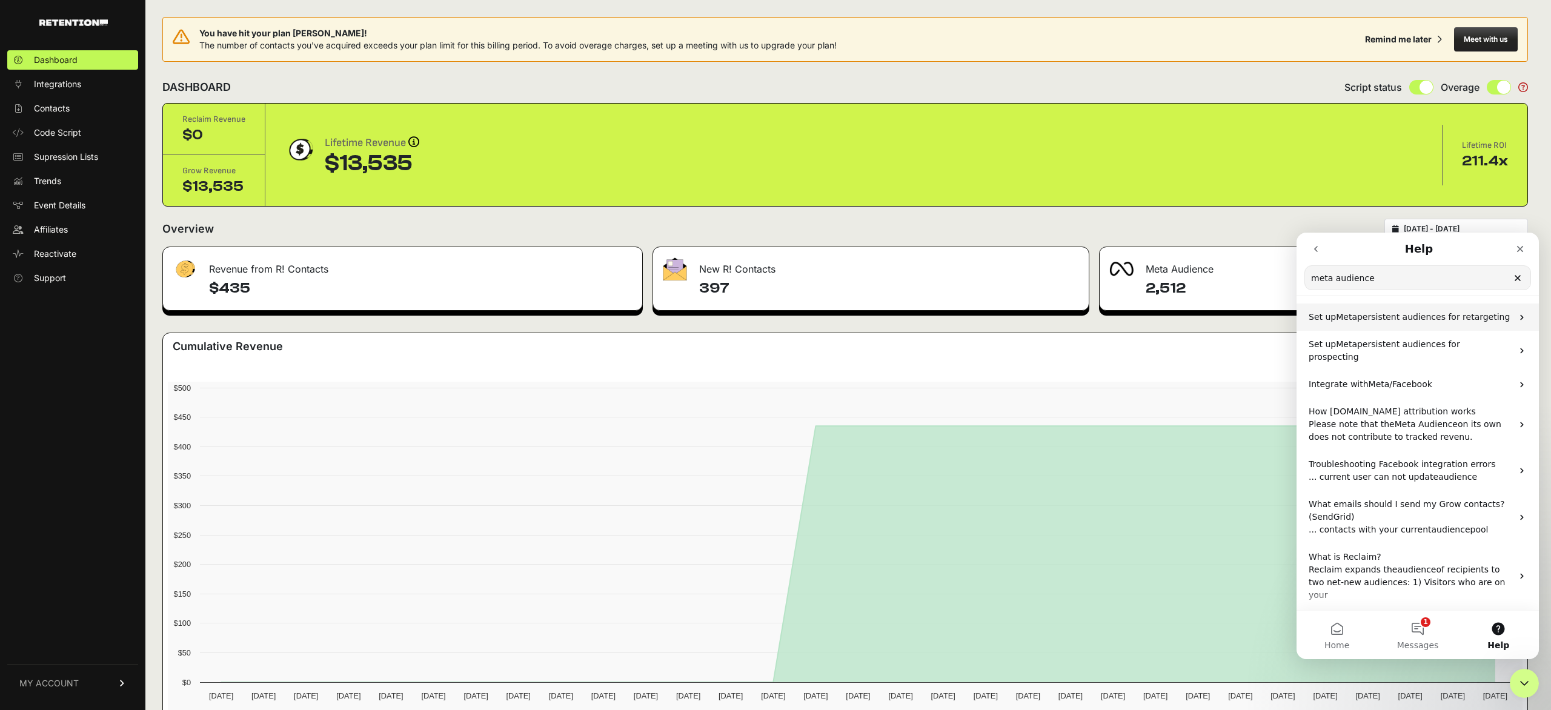
type input "meta audience"
click at [1326, 316] on span "Set up" at bounding box center [1322, 317] width 27 height 10
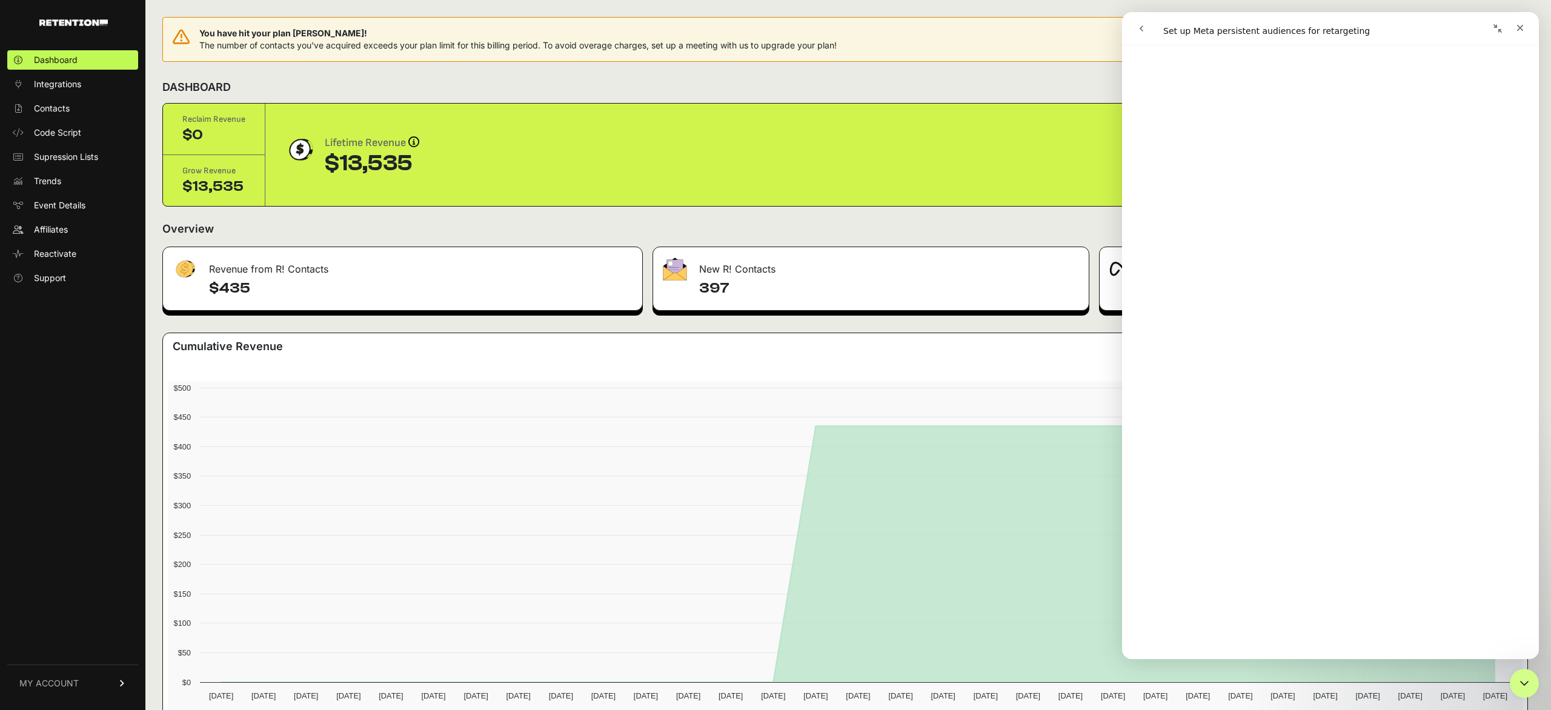
scroll to position [2002, 0]
click at [1522, 27] on icon "Close" at bounding box center [1521, 28] width 10 height 10
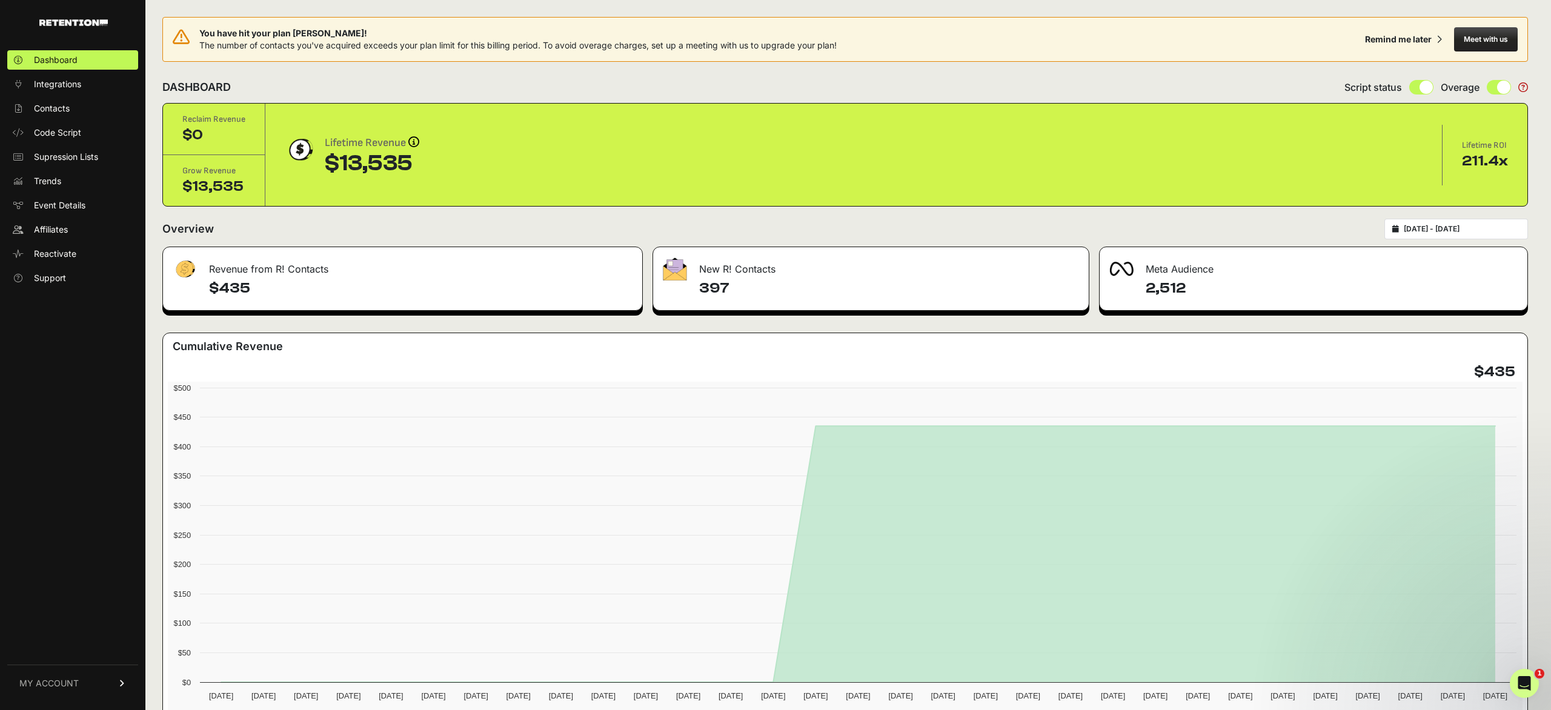
scroll to position [0, 0]
